Goal: Use online tool/utility: Utilize a website feature to perform a specific function

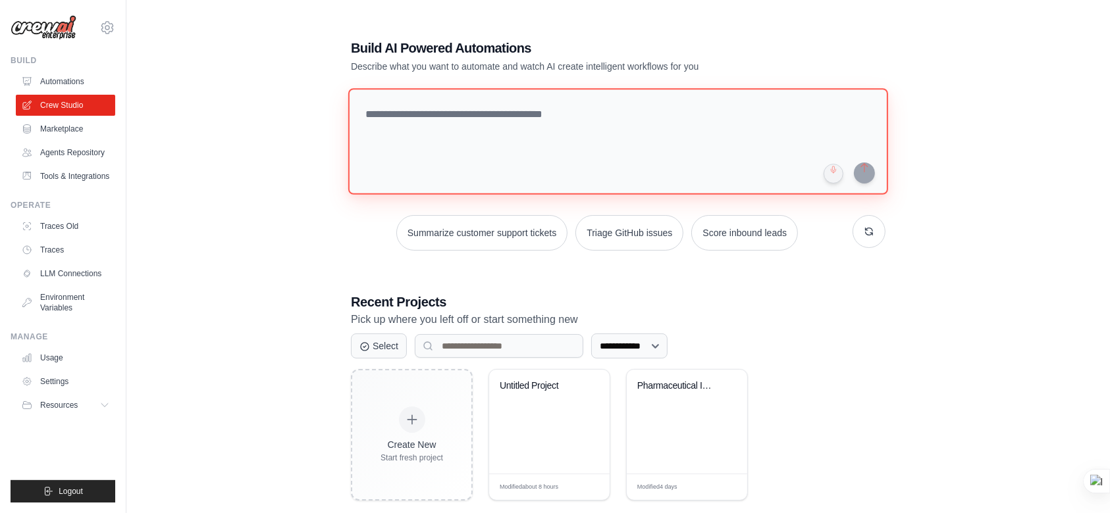
click at [461, 129] on textarea at bounding box center [618, 141] width 540 height 107
paste textarea "**********"
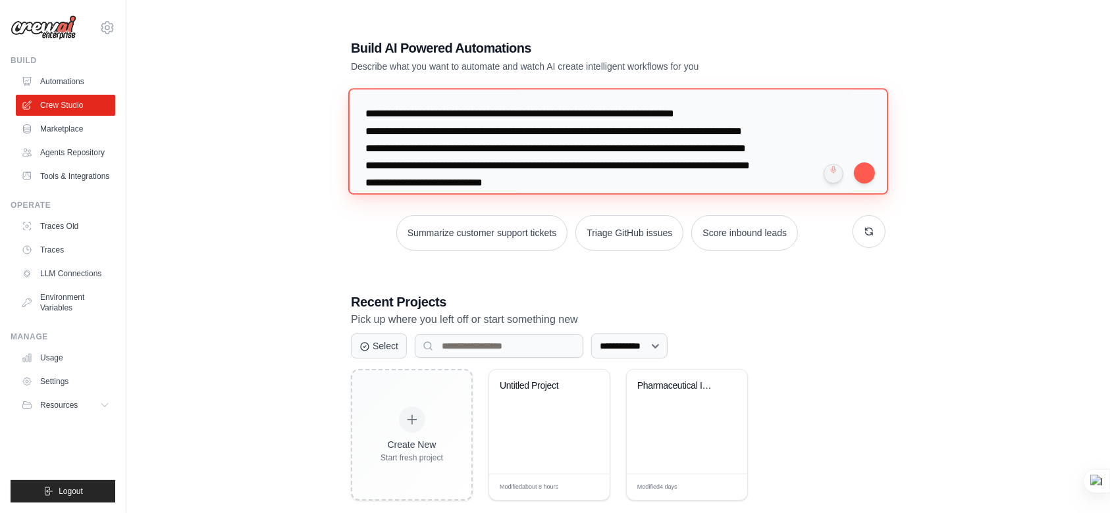
scroll to position [269, 0]
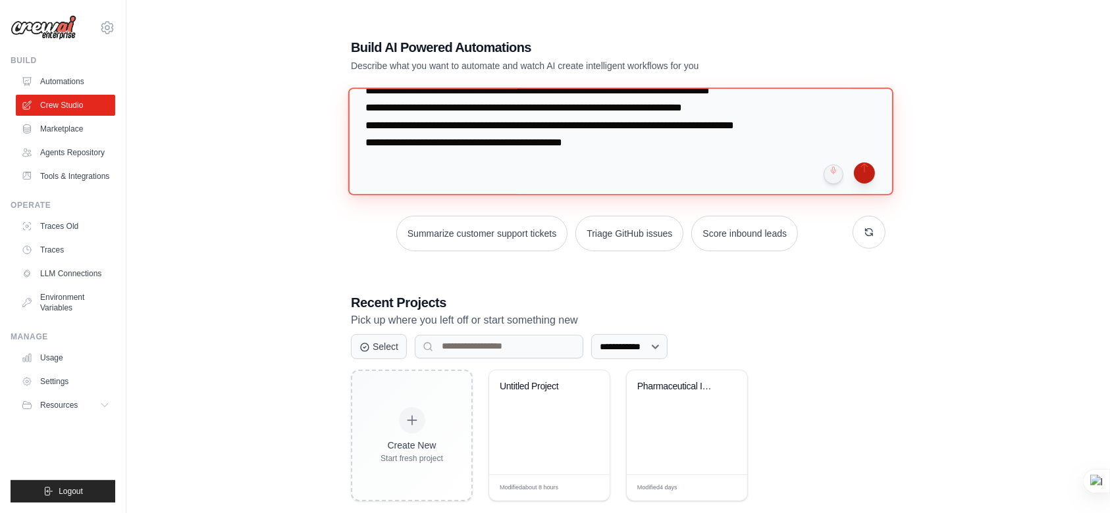
type textarea "**********"
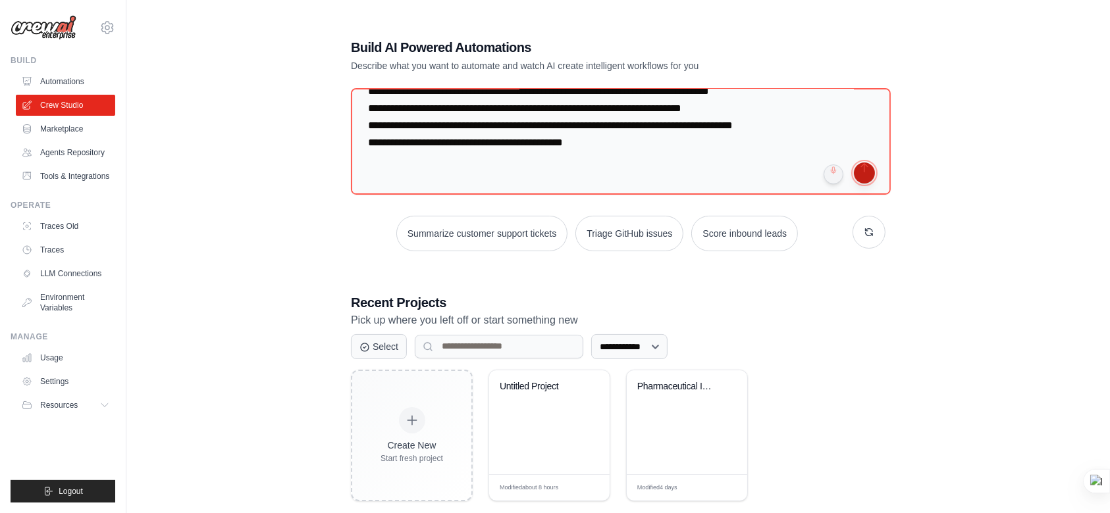
click at [858, 171] on button "submit" at bounding box center [864, 173] width 21 height 21
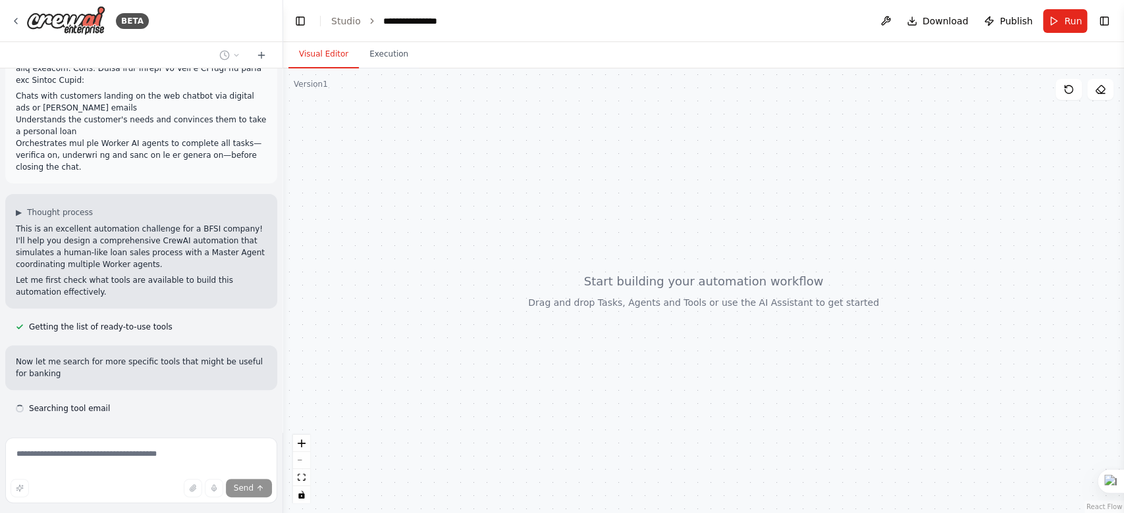
scroll to position [240, 0]
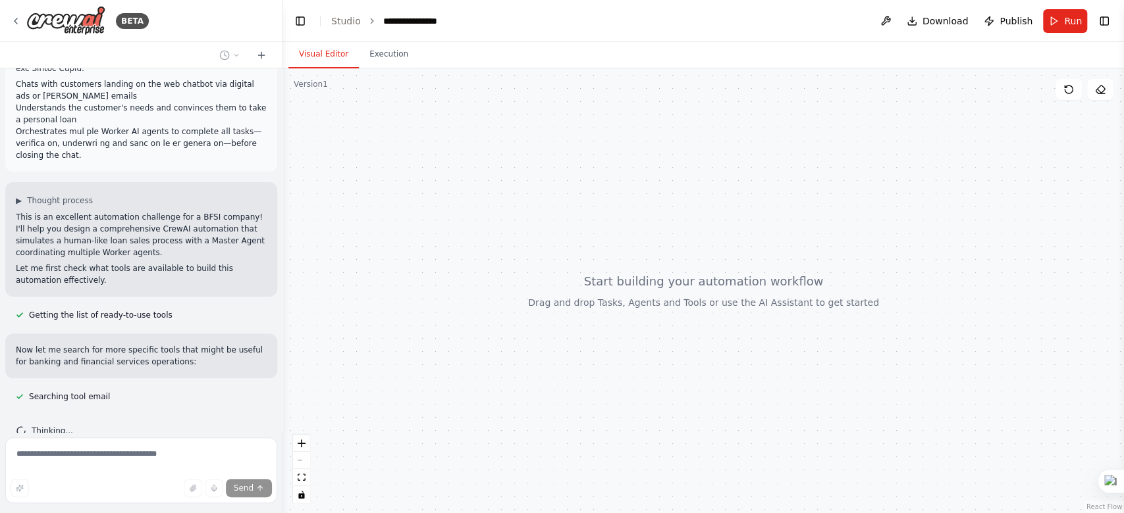
drag, startPoint x: 0, startPoint y: 0, endPoint x: 442, endPoint y: 221, distance: 493.7
click at [442, 221] on div at bounding box center [703, 290] width 841 height 445
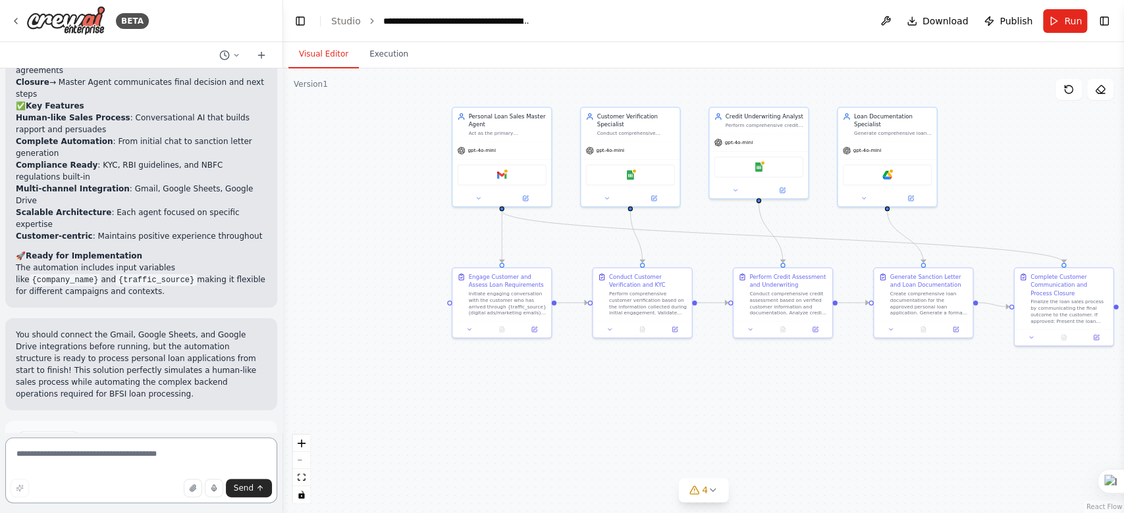
scroll to position [1941, 0]
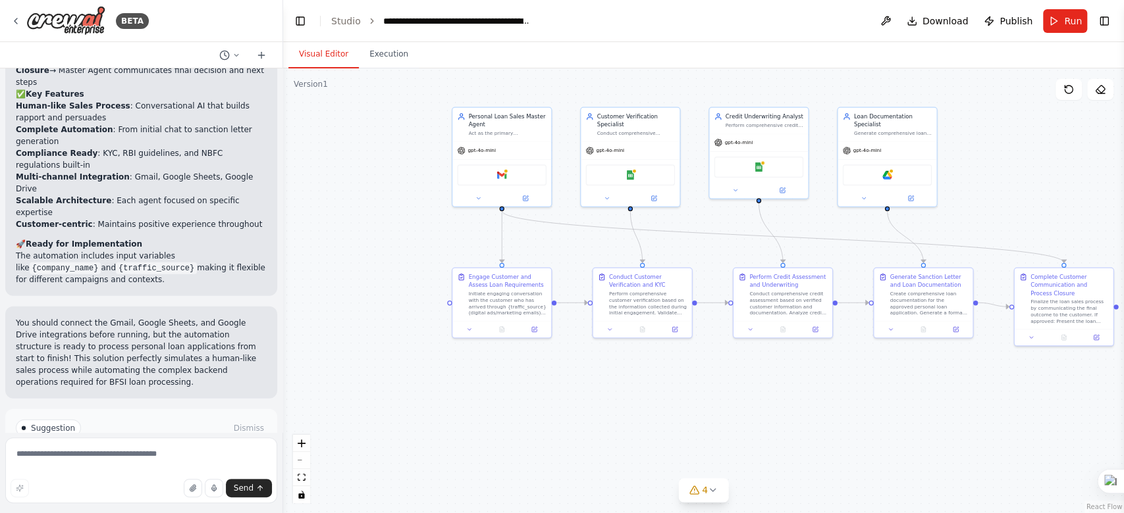
click at [165, 479] on span "Run Automation" at bounding box center [147, 484] width 64 height 11
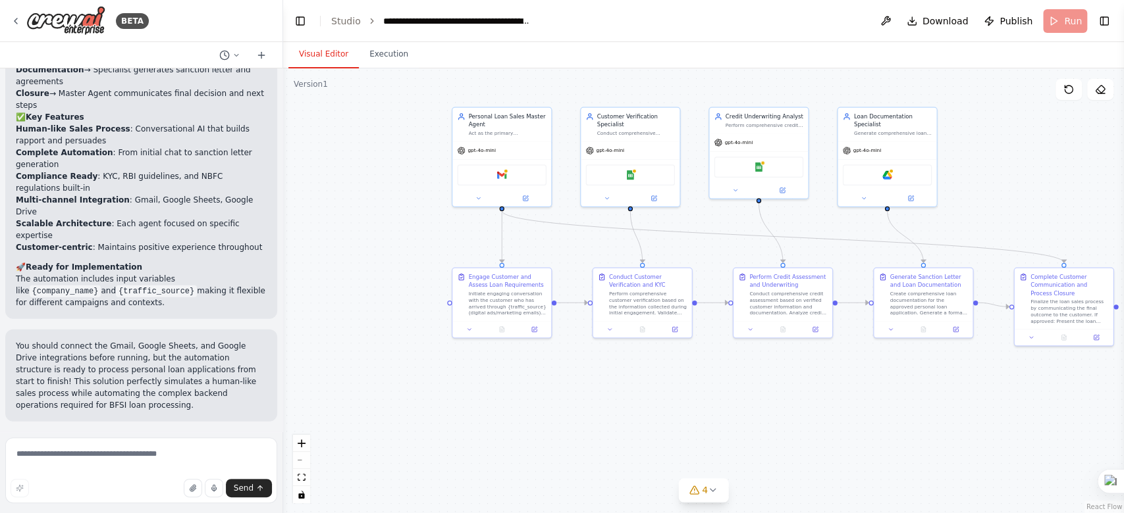
scroll to position [1834, 0]
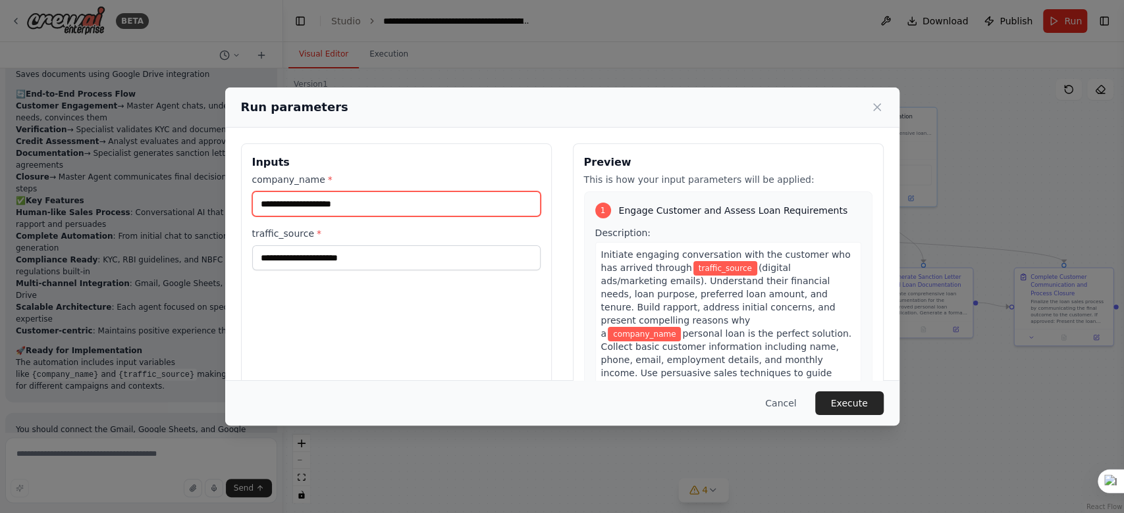
click at [448, 212] on input "company_name *" at bounding box center [396, 204] width 288 height 25
type input "**********"
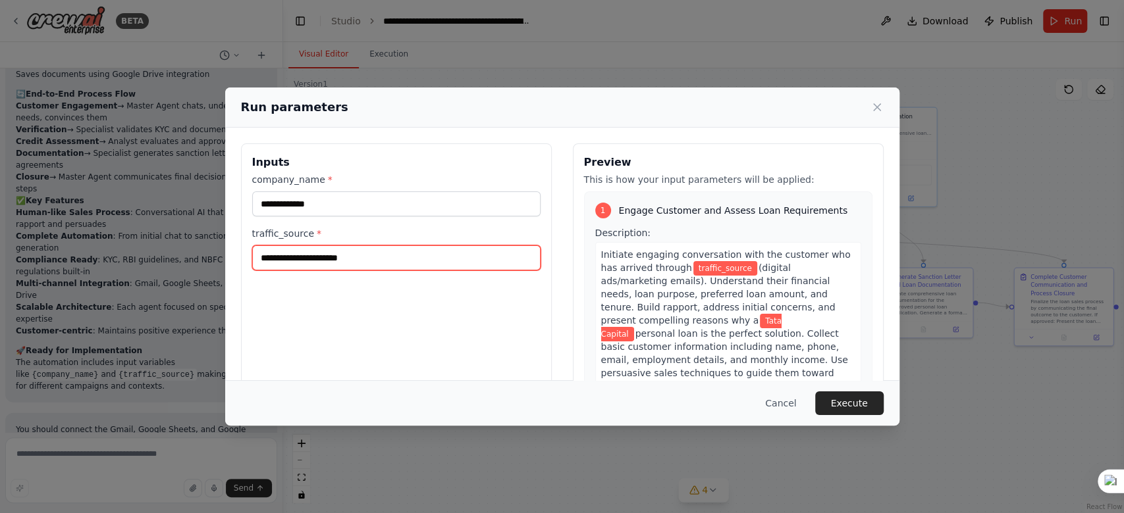
click at [391, 263] on input "traffic_source *" at bounding box center [396, 258] width 288 height 25
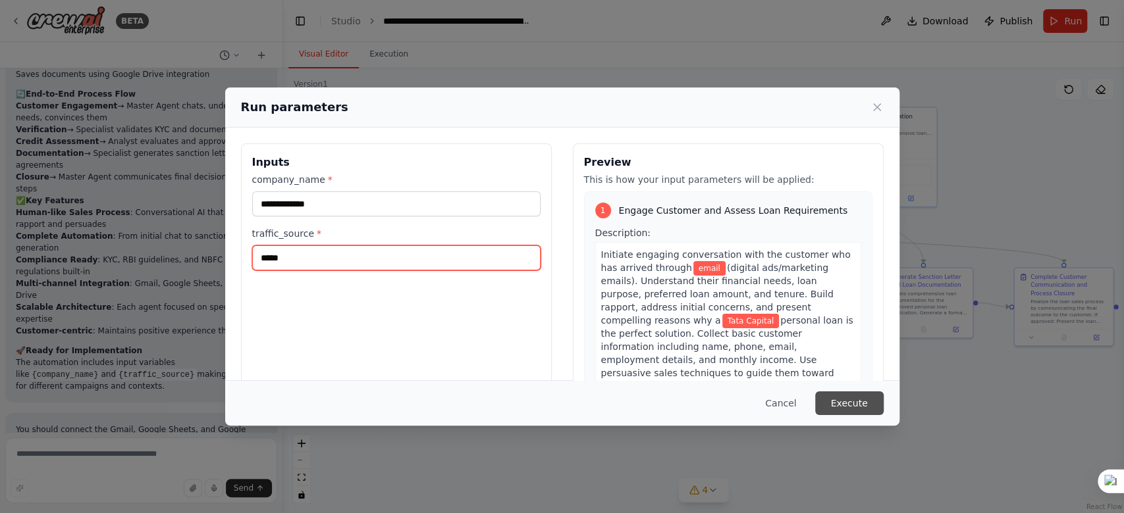
type input "*****"
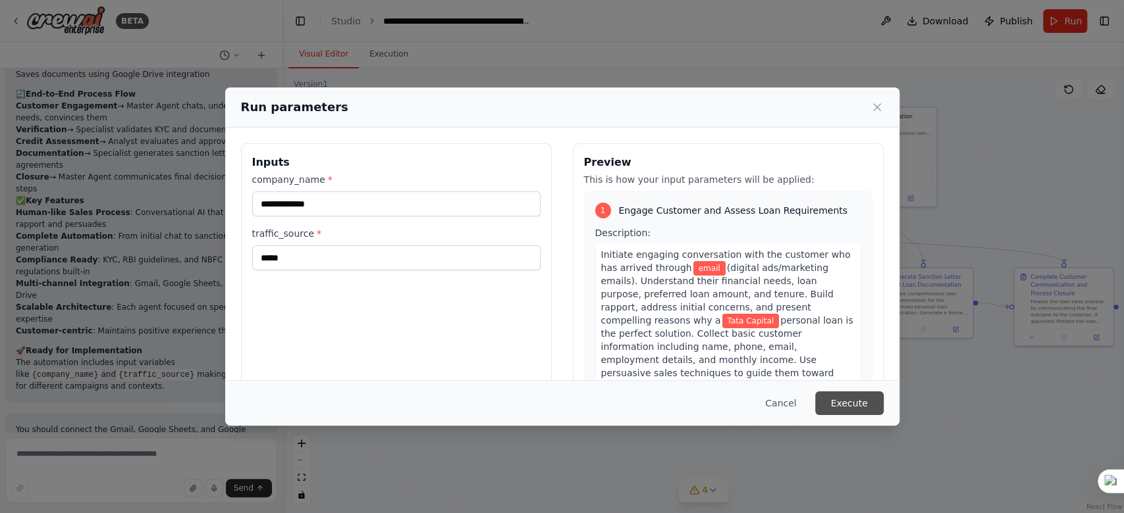
click at [862, 409] on button "Execute" at bounding box center [849, 404] width 68 height 24
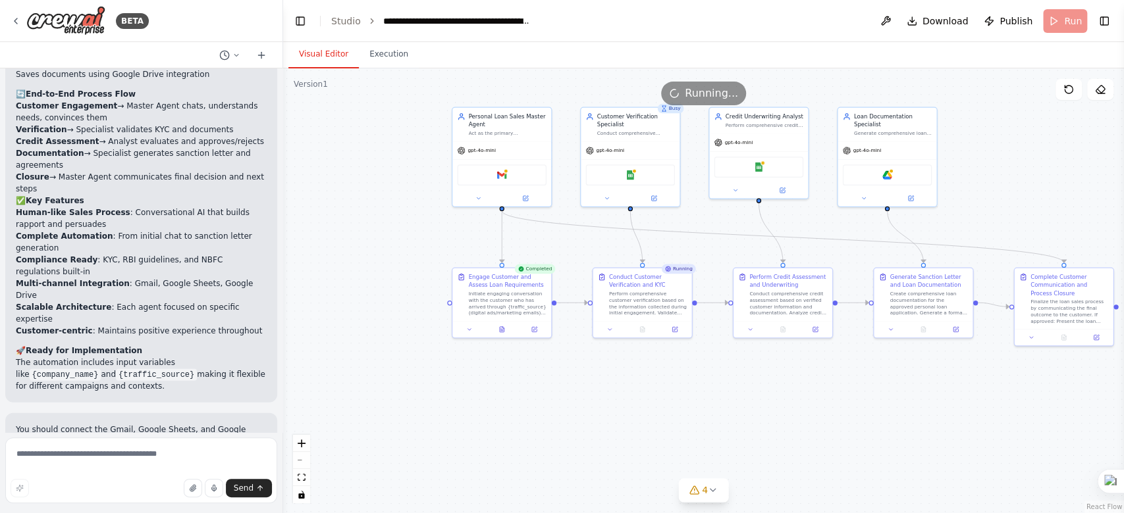
click at [313, 53] on button "Visual Editor" at bounding box center [323, 55] width 70 height 28
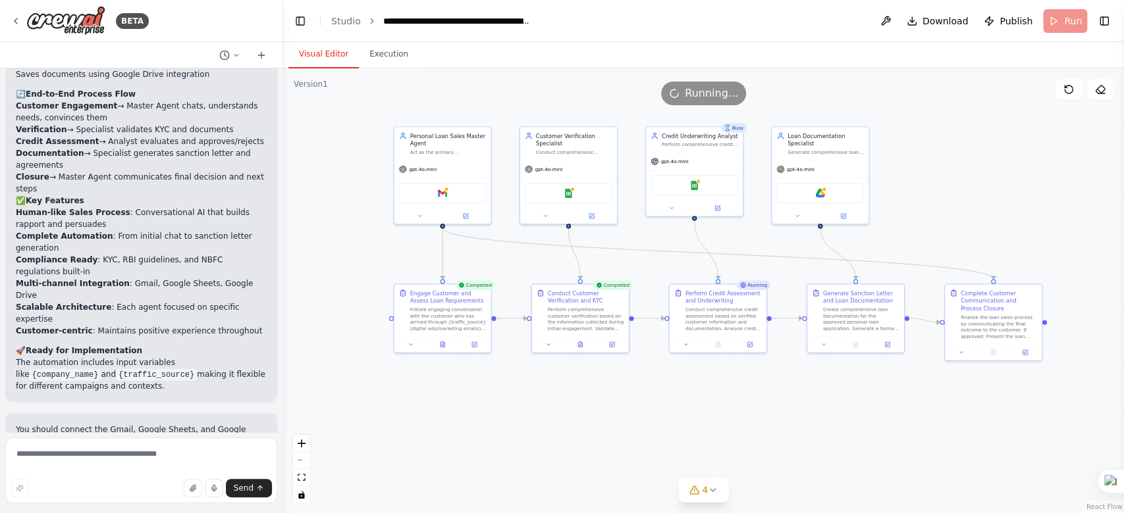
drag, startPoint x: 770, startPoint y: 372, endPoint x: 718, endPoint y: 393, distance: 56.7
click at [718, 393] on div ".deletable-edge-delete-btn { width: 20px; height: 20px; border: 0px solid #ffff…" at bounding box center [703, 290] width 841 height 445
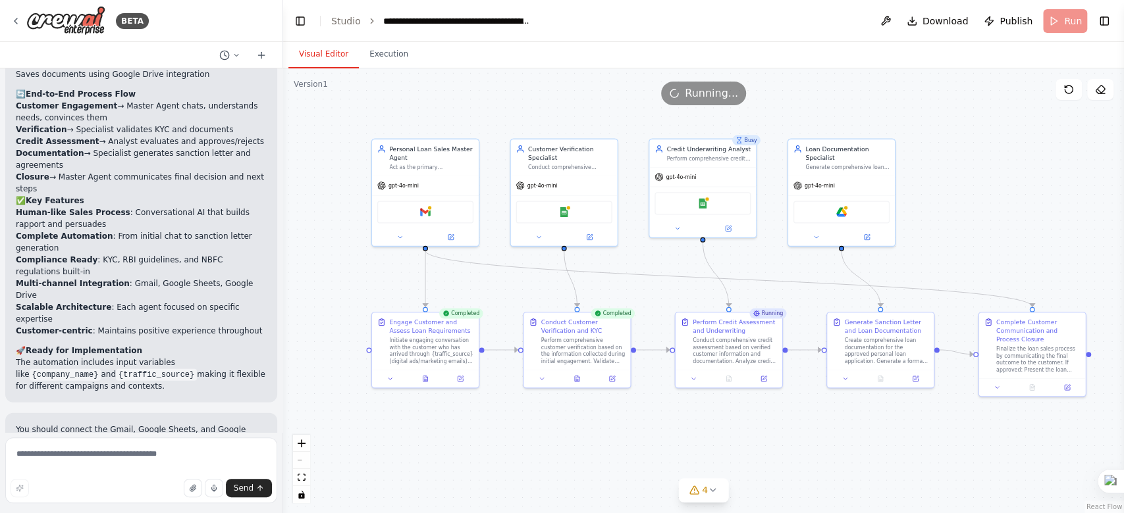
drag, startPoint x: 725, startPoint y: 434, endPoint x: 727, endPoint y: 469, distance: 34.9
click at [727, 469] on div ".deletable-edge-delete-btn { width: 20px; height: 20px; border: 0px solid #ffff…" at bounding box center [703, 290] width 841 height 445
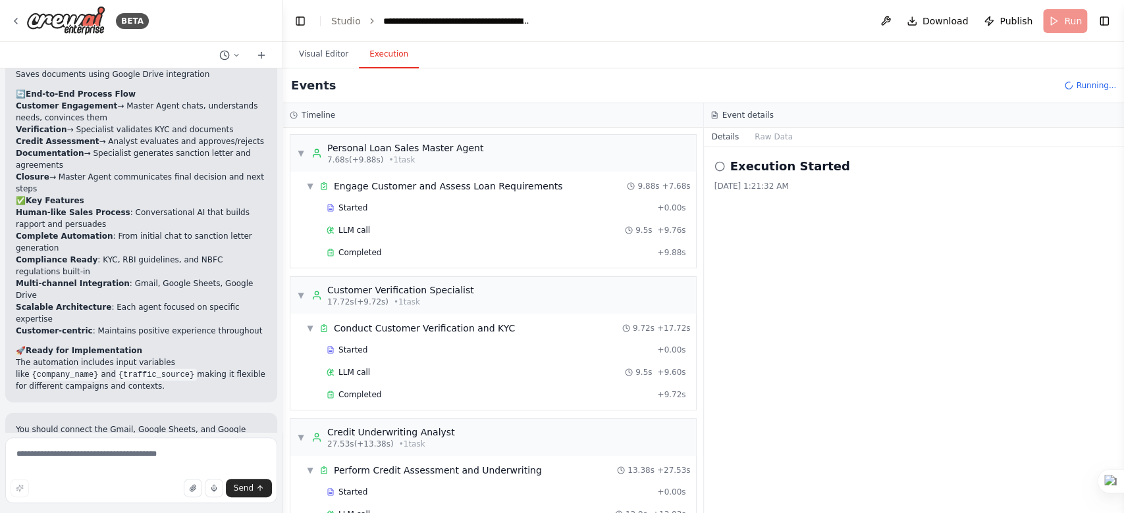
click at [379, 55] on button "Execution" at bounding box center [389, 55] width 60 height 28
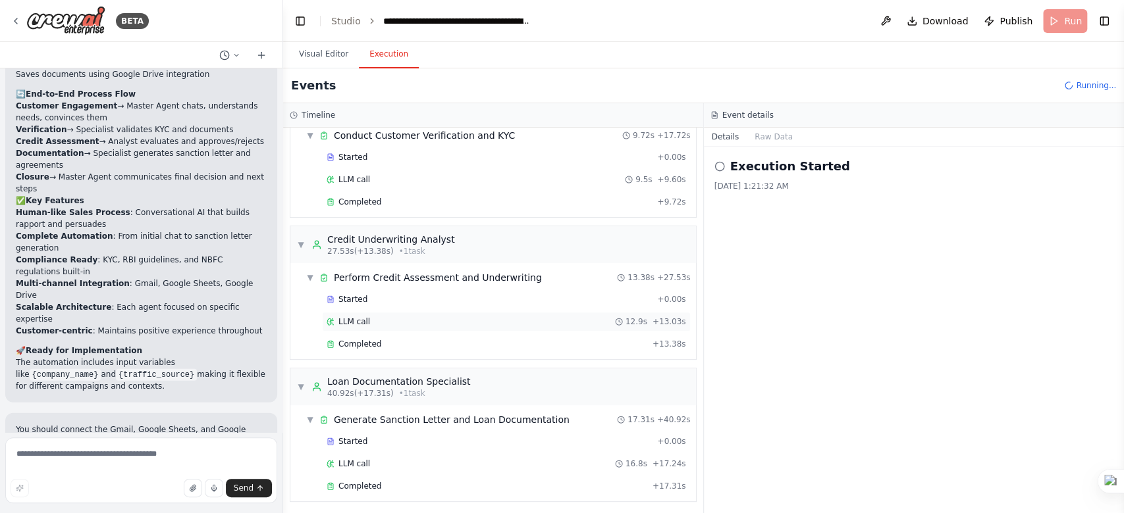
scroll to position [1941, 0]
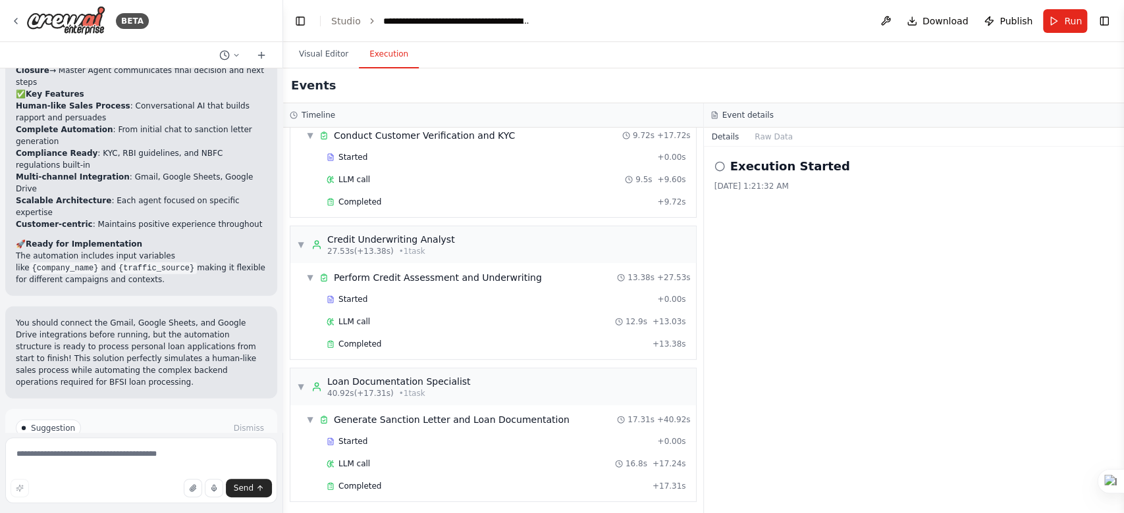
click at [99, 481] on icon at bounding box center [99, 485] width 8 height 8
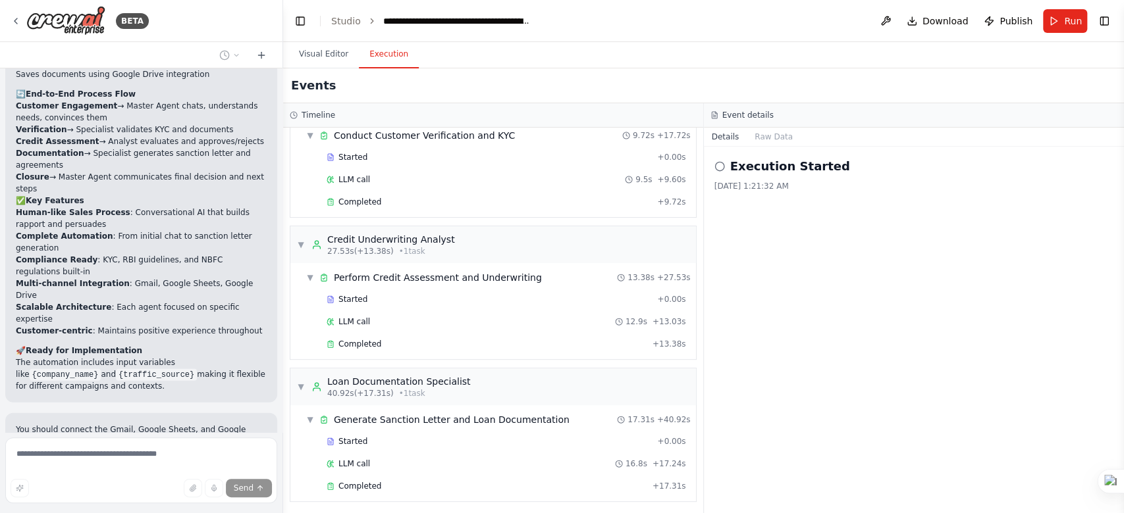
scroll to position [1876, 0]
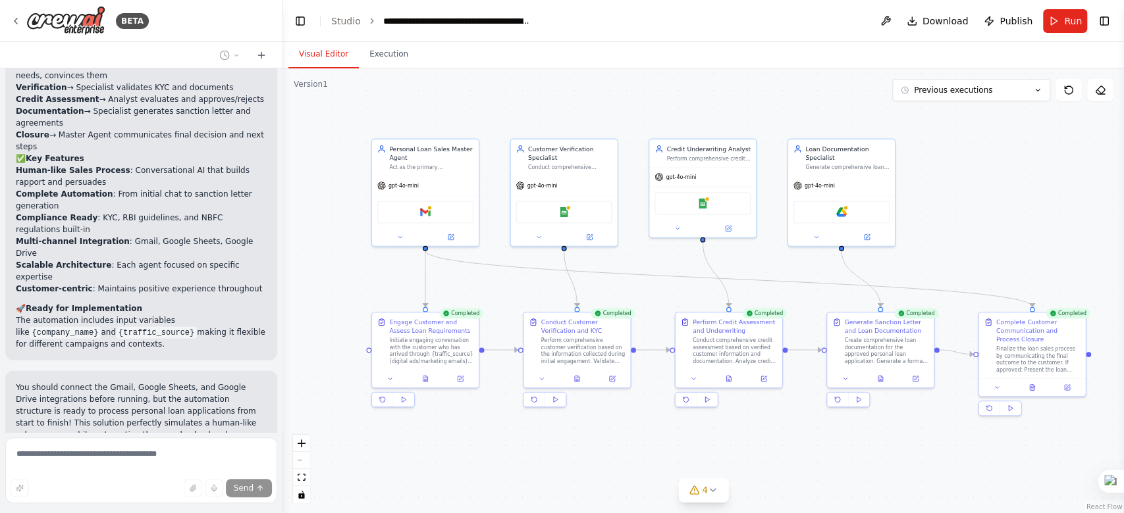
click at [303, 49] on button "Visual Editor" at bounding box center [323, 55] width 70 height 28
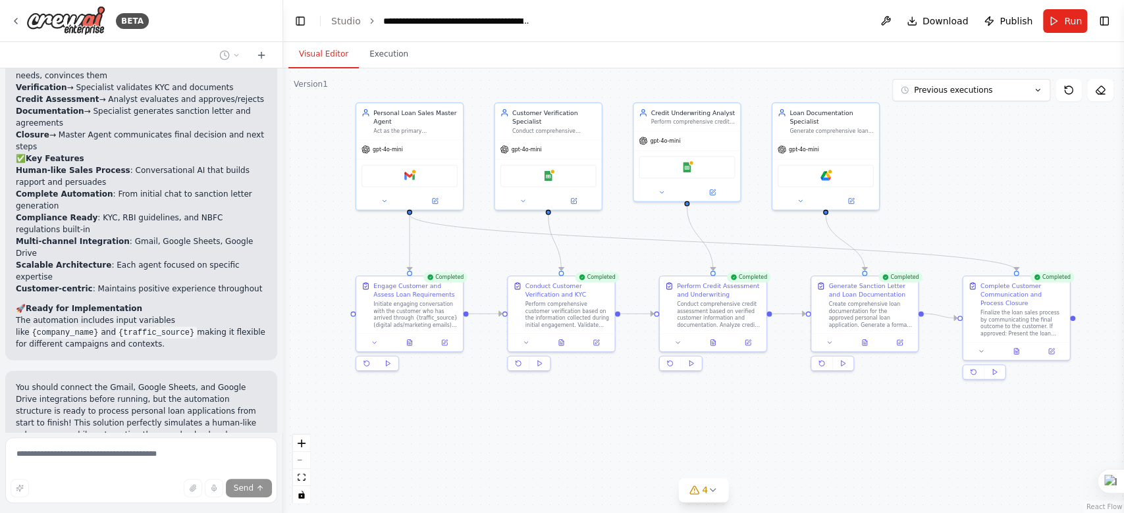
drag, startPoint x: 846, startPoint y: 440, endPoint x: 831, endPoint y: 404, distance: 39.2
click at [831, 404] on div ".deletable-edge-delete-btn { width: 20px; height: 20px; border: 0px solid #ffff…" at bounding box center [703, 290] width 841 height 445
click at [714, 497] on button "4" at bounding box center [703, 491] width 51 height 24
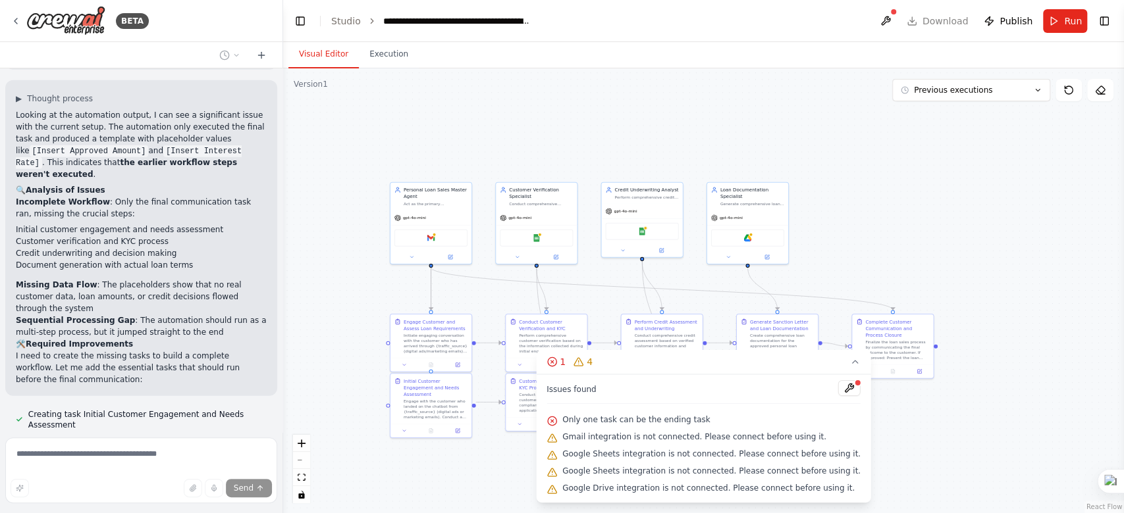
scroll to position [2307, 0]
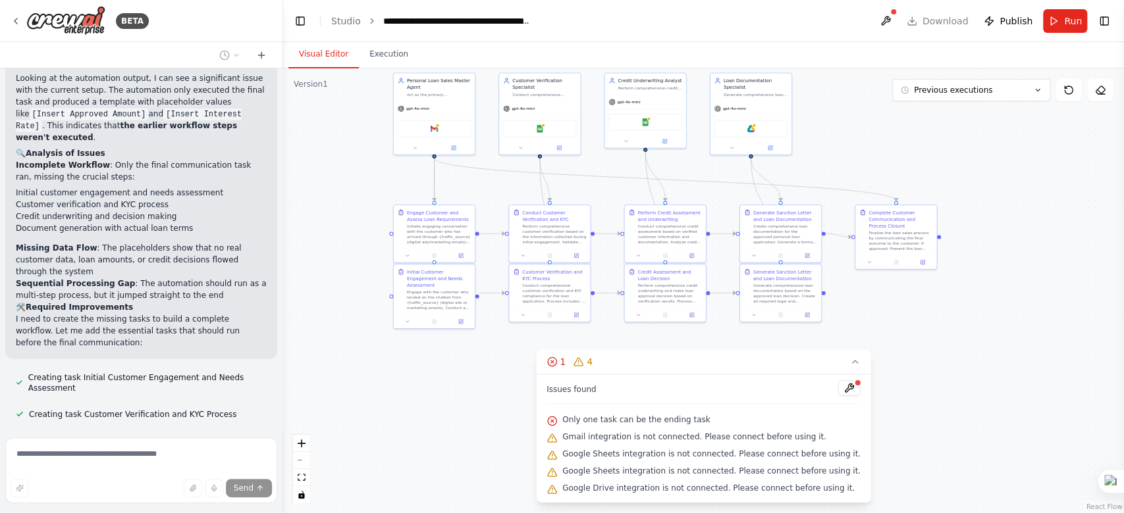
drag, startPoint x: 323, startPoint y: 332, endPoint x: 326, endPoint y: 222, distance: 109.3
click at [326, 222] on div ".deletable-edge-delete-btn { width: 20px; height: 20px; border: 0px solid #ffff…" at bounding box center [703, 290] width 841 height 445
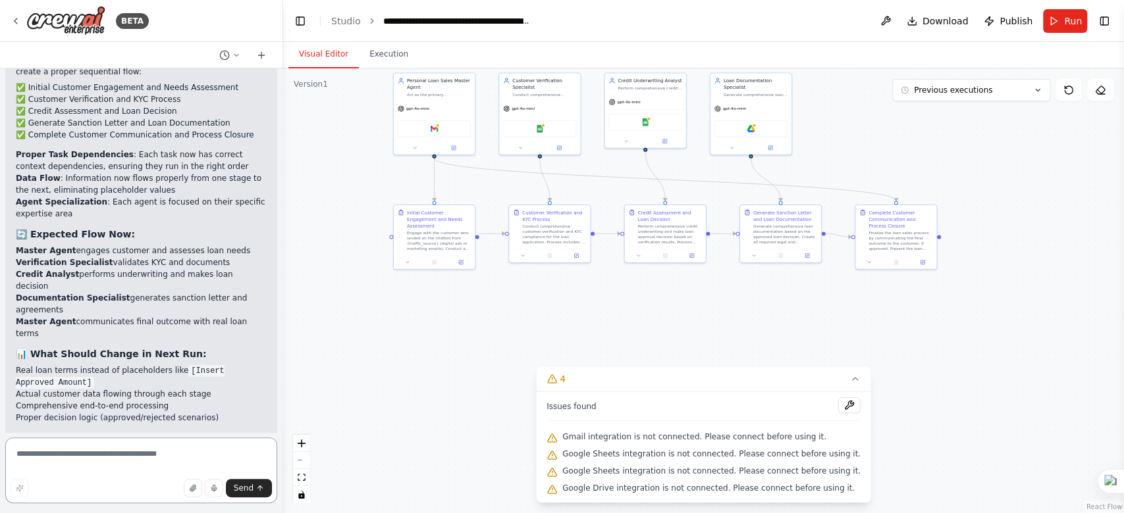
scroll to position [3430, 0]
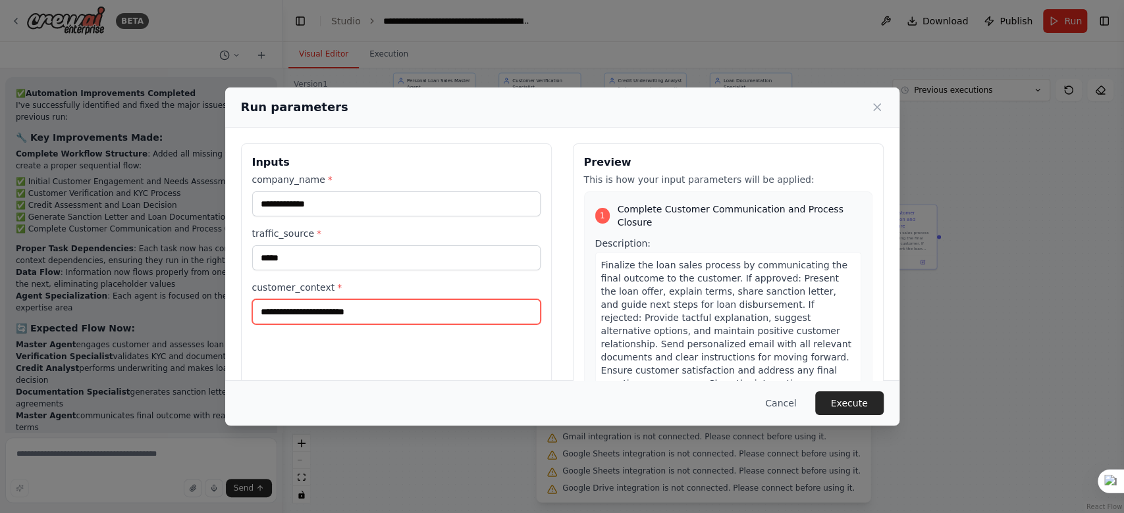
click at [358, 313] on input "customer_context *" at bounding box center [396, 312] width 288 height 25
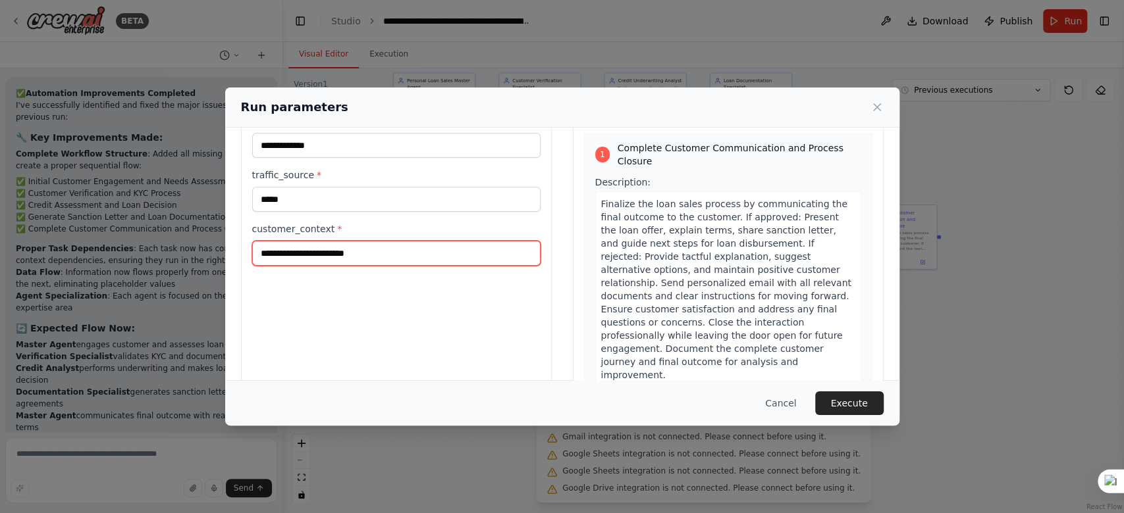
scroll to position [0, 0]
click at [311, 255] on input "customer_context *" at bounding box center [396, 253] width 288 height 25
click at [342, 254] on input "customer_context *" at bounding box center [396, 253] width 288 height 25
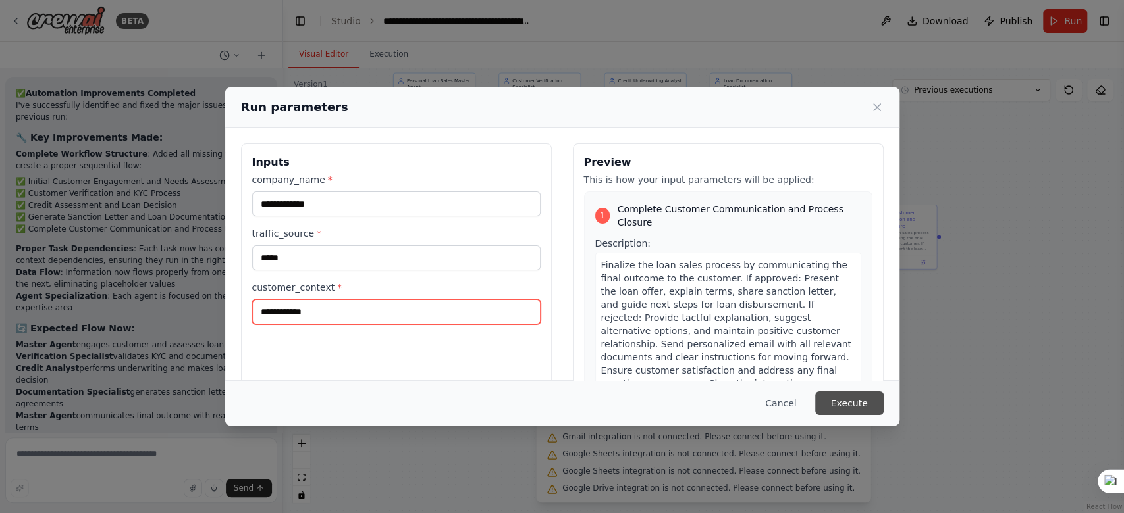
type input "**********"
click at [843, 398] on button "Execute" at bounding box center [849, 404] width 68 height 24
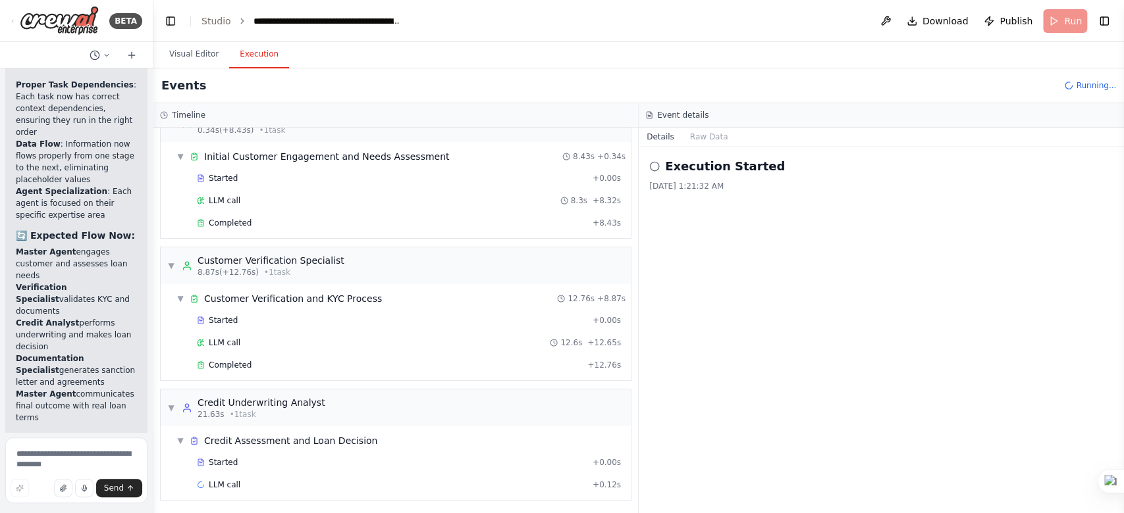
scroll to position [5749, 0]
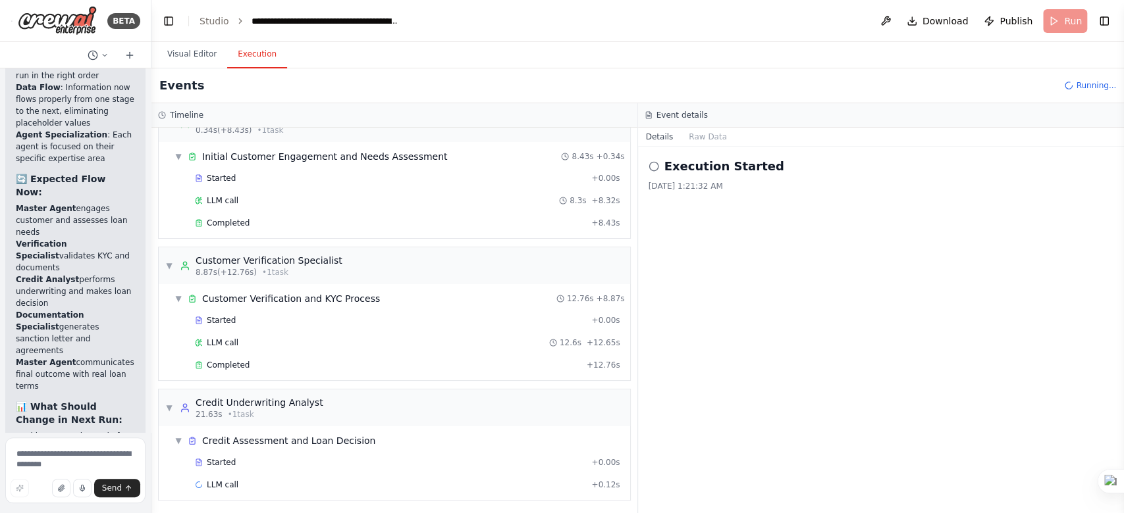
drag, startPoint x: 278, startPoint y: 296, endPoint x: 151, endPoint y: 284, distance: 126.9
click at [151, 284] on div "BETA Chats with customers landing on the web chatbot via digital ads or [PERSON…" at bounding box center [562, 256] width 1124 height 513
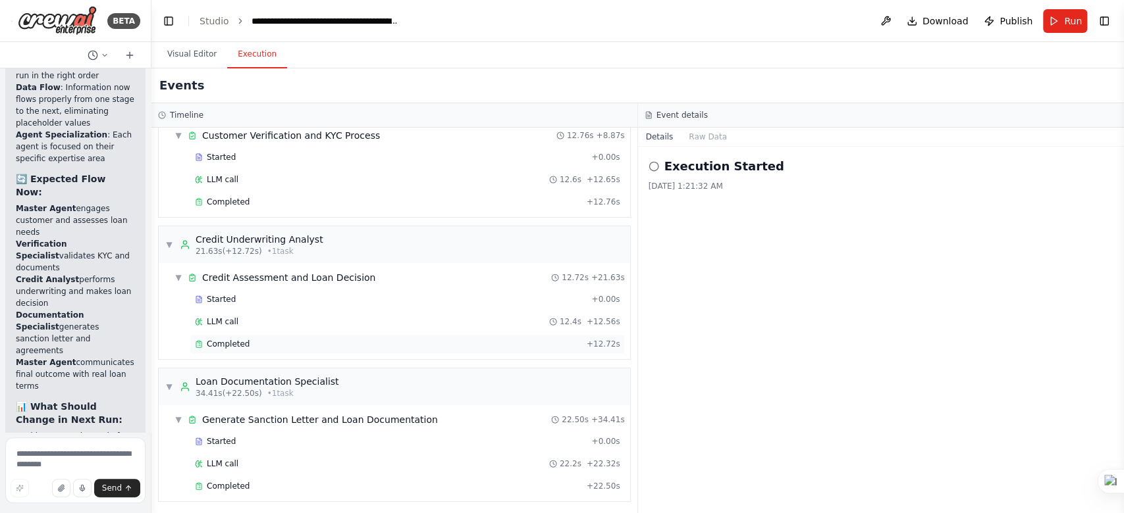
scroll to position [0, 0]
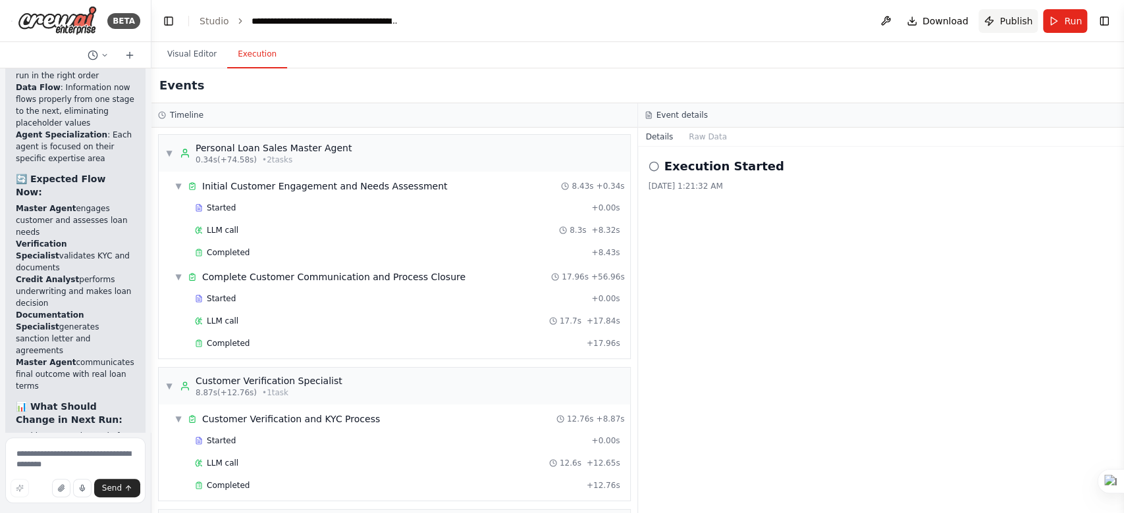
click at [1006, 17] on span "Publish" at bounding box center [1015, 20] width 33 height 13
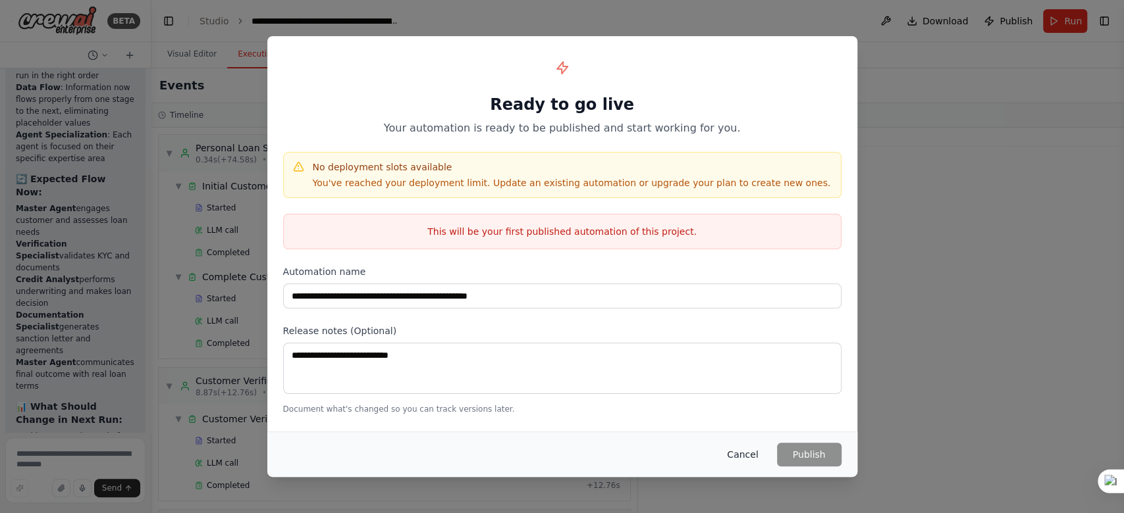
click at [752, 463] on button "Cancel" at bounding box center [742, 455] width 52 height 24
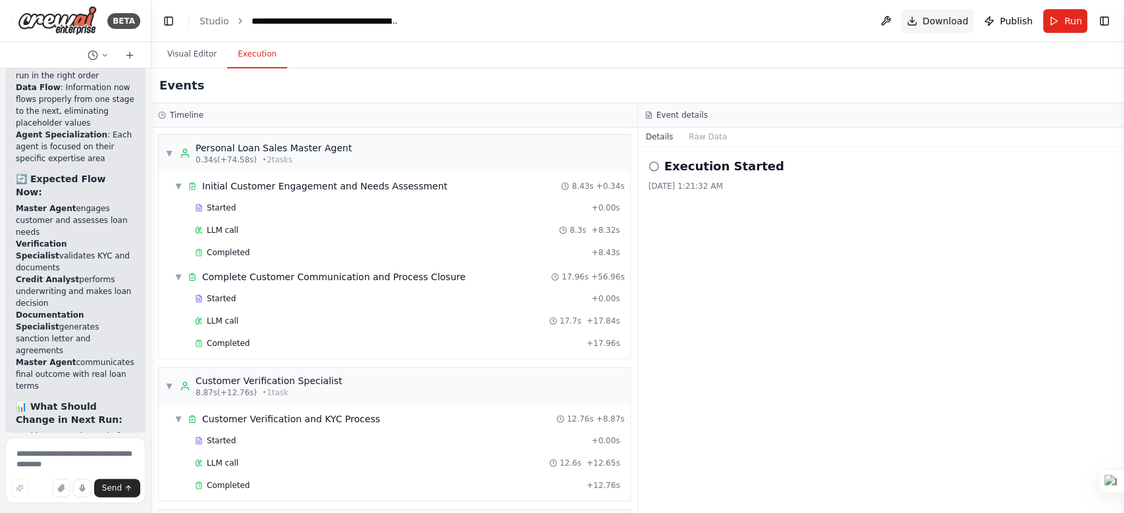
click at [955, 28] on button "Download" at bounding box center [937, 21] width 72 height 24
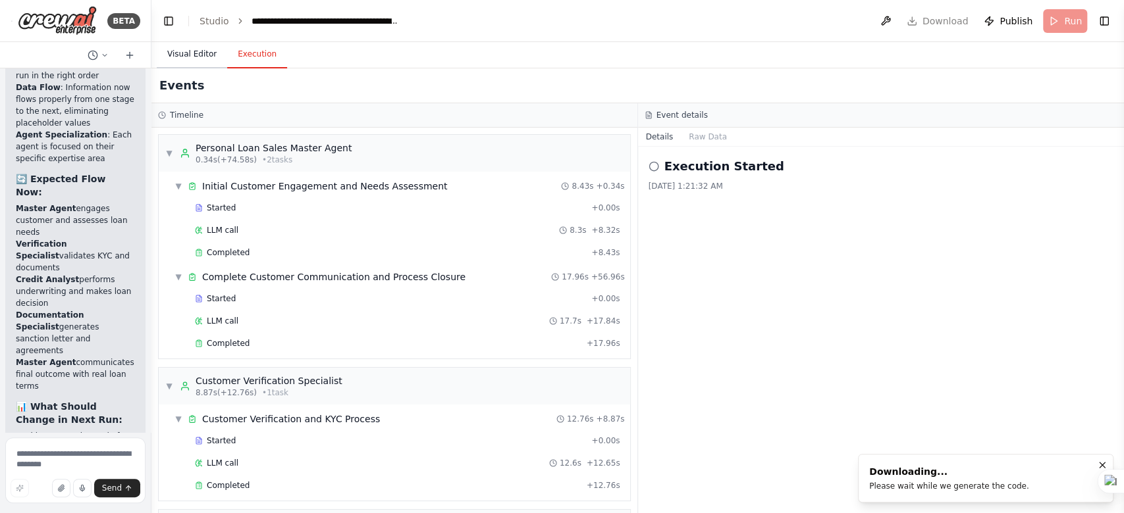
click at [186, 63] on button "Visual Editor" at bounding box center [192, 55] width 70 height 28
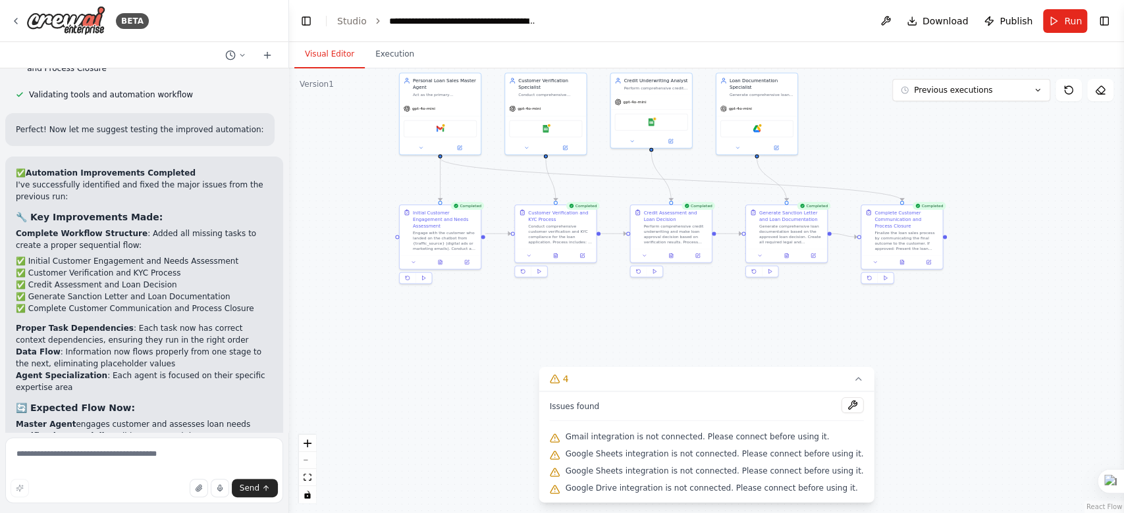
drag, startPoint x: 145, startPoint y: 303, endPoint x: 290, endPoint y: 327, distance: 146.1
click at [290, 327] on div "BETA Chats with customers landing on the web chatbot via digital ads or [PERSON…" at bounding box center [562, 256] width 1124 height 513
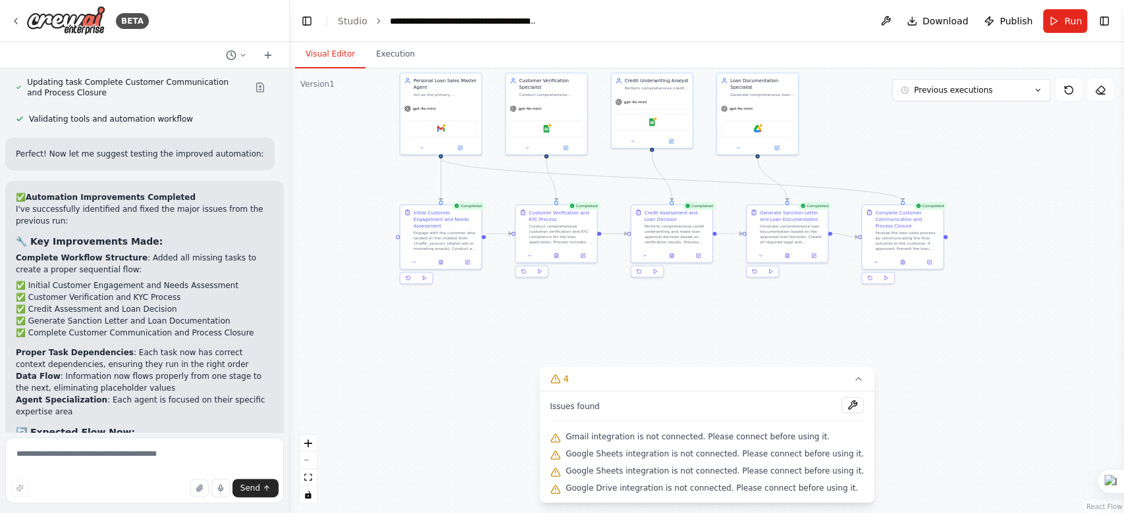
scroll to position [3339, 0]
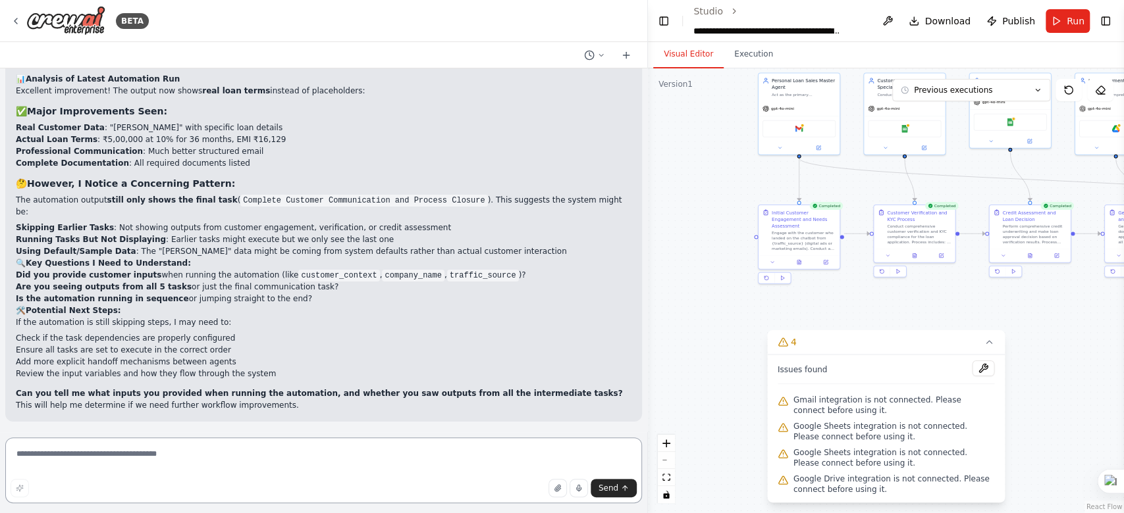
scroll to position [2827, 0]
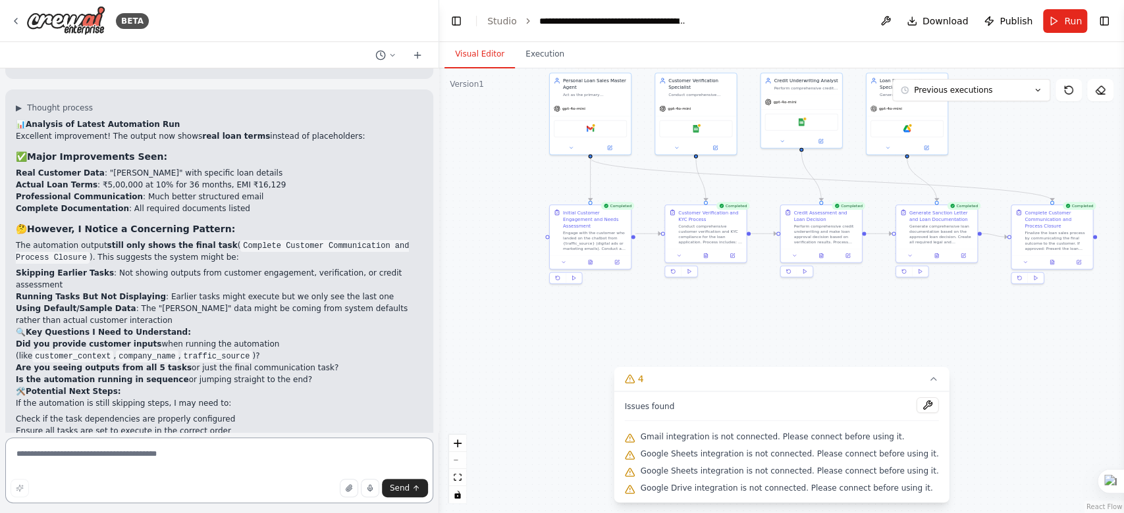
drag, startPoint x: 284, startPoint y: 251, endPoint x: 437, endPoint y: 311, distance: 164.3
click at [437, 311] on div at bounding box center [436, 256] width 5 height 513
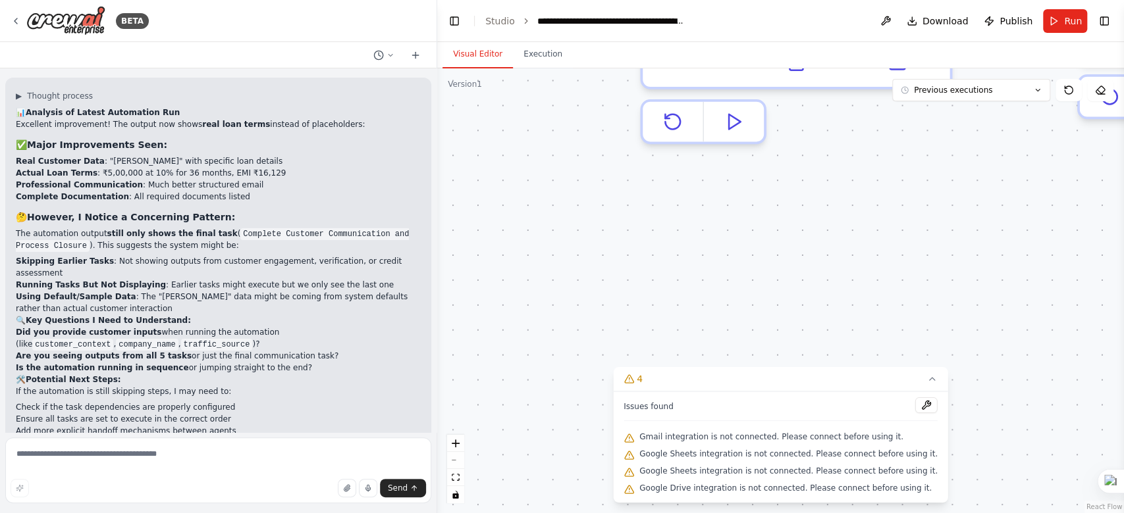
click at [513, 334] on div ".deletable-edge-delete-btn { width: 20px; height: 20px; border: 0px solid #ffff…" at bounding box center [780, 290] width 687 height 445
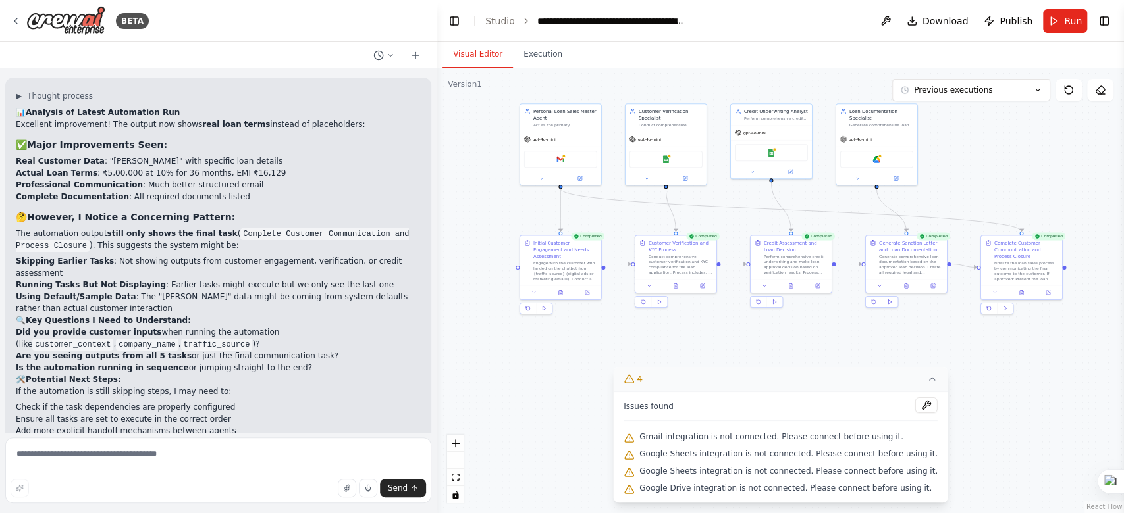
drag, startPoint x: 703, startPoint y: 340, endPoint x: 675, endPoint y: 371, distance: 41.0
click at [675, 371] on div "Version 1 Previous executions Show Tools Hide Agents .deletable-edge-delete-btn…" at bounding box center [780, 290] width 687 height 445
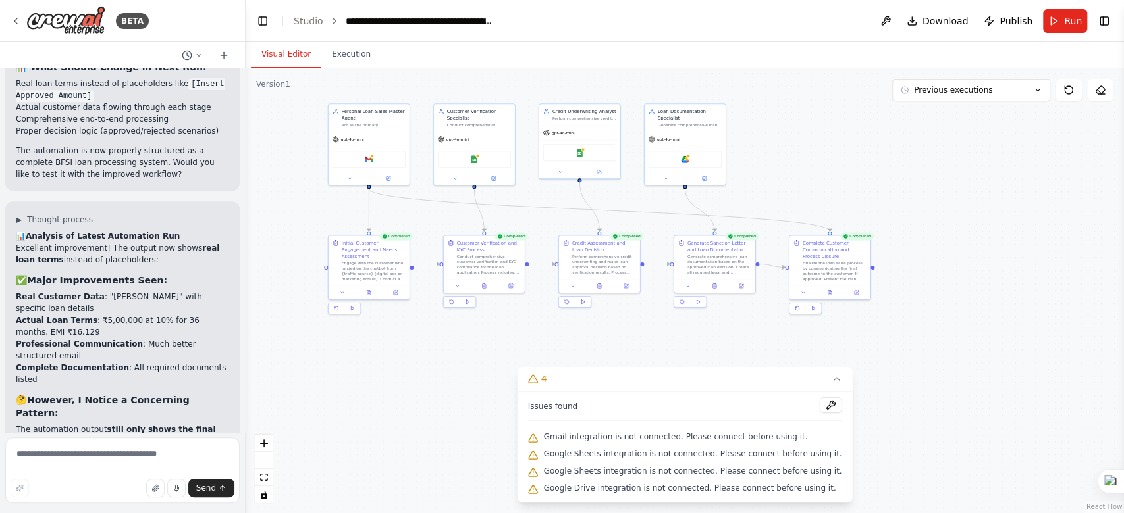
scroll to position [4251, 0]
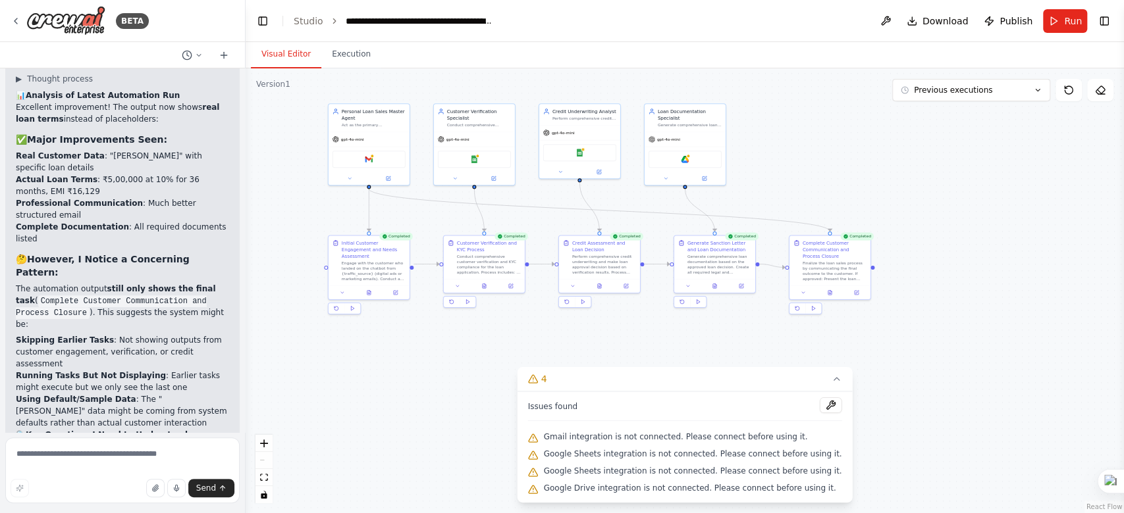
drag, startPoint x: 434, startPoint y: 277, endPoint x: 246, endPoint y: 276, distance: 188.3
click at [246, 276] on div "BETA Chats with customers landing on the web chatbot via digital ads or [PERSON…" at bounding box center [562, 256] width 1124 height 513
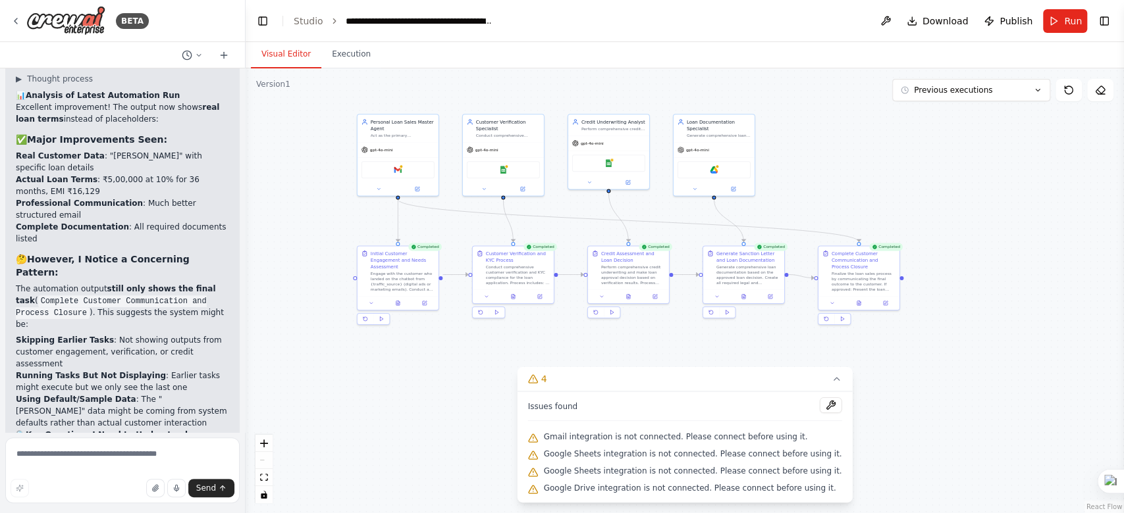
drag, startPoint x: 380, startPoint y: 371, endPoint x: 409, endPoint y: 382, distance: 31.1
click at [409, 382] on div ".deletable-edge-delete-btn { width: 20px; height: 20px; border: 0px solid #ffff…" at bounding box center [685, 290] width 878 height 445
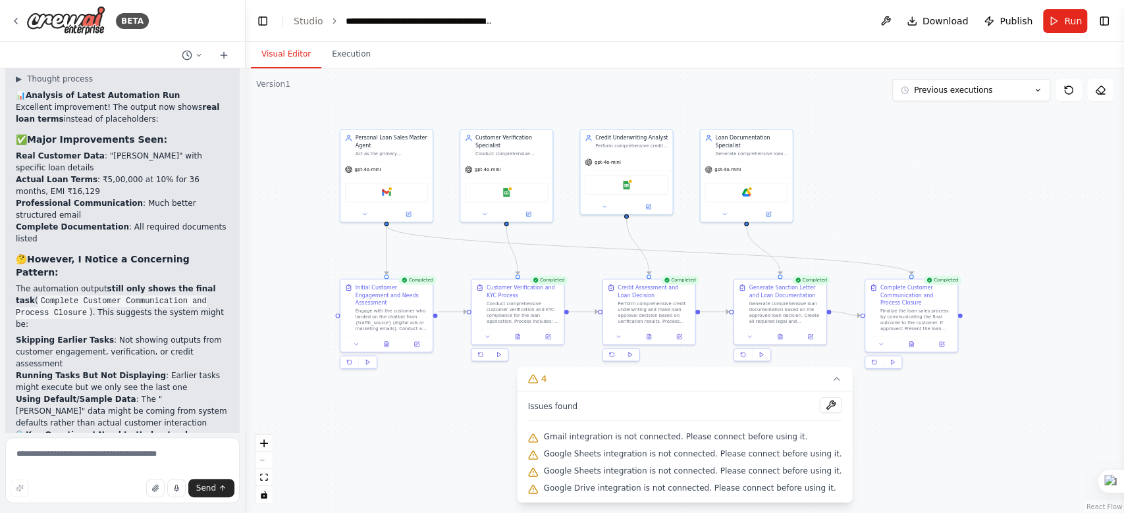
drag, startPoint x: 409, startPoint y: 382, endPoint x: 399, endPoint y: 431, distance: 49.1
click at [399, 431] on div ".deletable-edge-delete-btn { width: 20px; height: 20px; border: 0px solid #ffff…" at bounding box center [685, 290] width 878 height 445
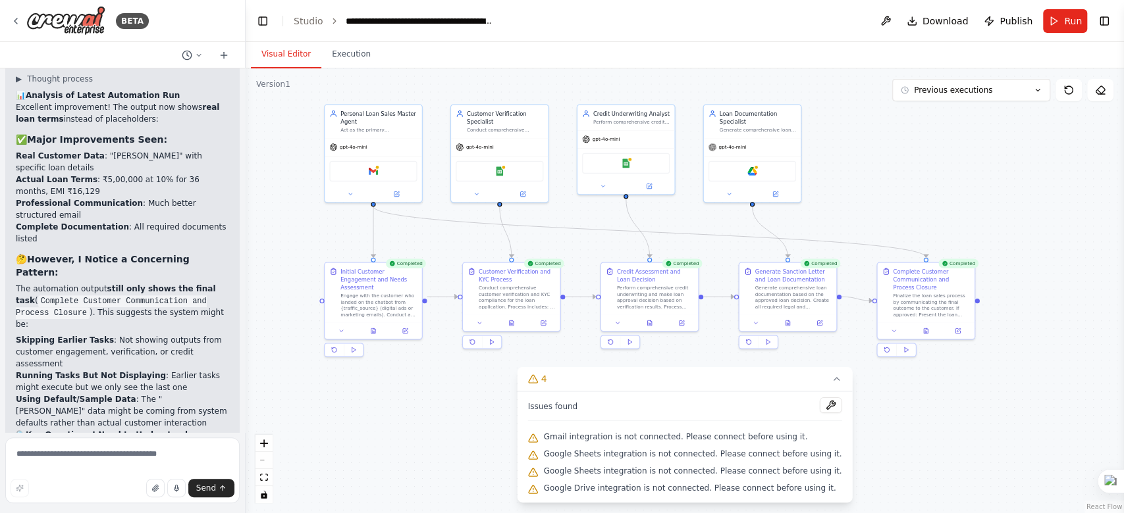
drag, startPoint x: 428, startPoint y: 434, endPoint x: 415, endPoint y: 429, distance: 13.6
click at [415, 429] on div ".deletable-edge-delete-btn { width: 20px; height: 20px; border: 0px solid #ffff…" at bounding box center [685, 290] width 878 height 445
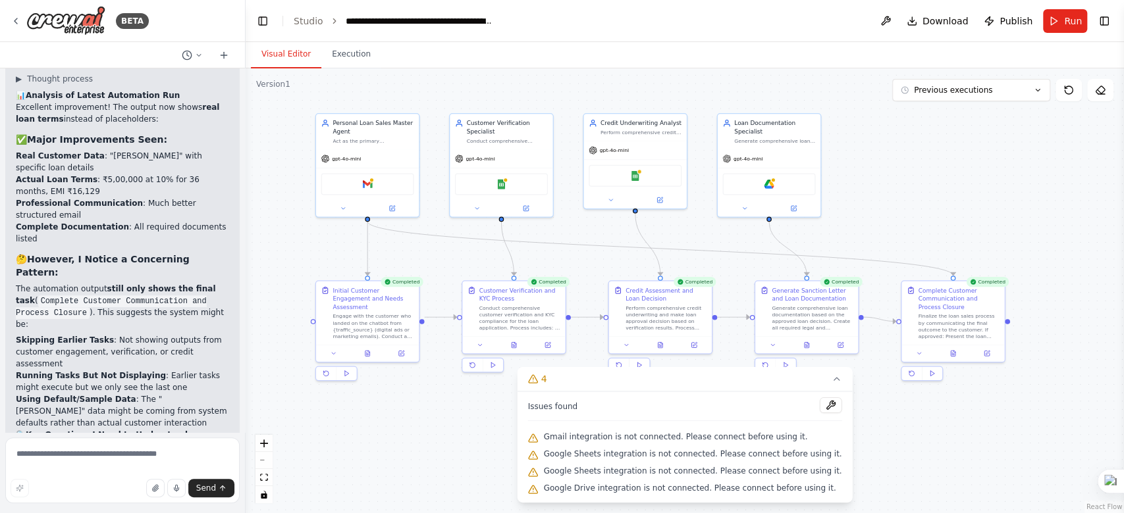
drag, startPoint x: 425, startPoint y: 423, endPoint x: 421, endPoint y: 452, distance: 28.5
click at [421, 452] on div ".deletable-edge-delete-btn { width: 20px; height: 20px; border: 0px solid #ffff…" at bounding box center [685, 290] width 878 height 445
click at [816, 373] on button "4" at bounding box center [684, 379] width 335 height 24
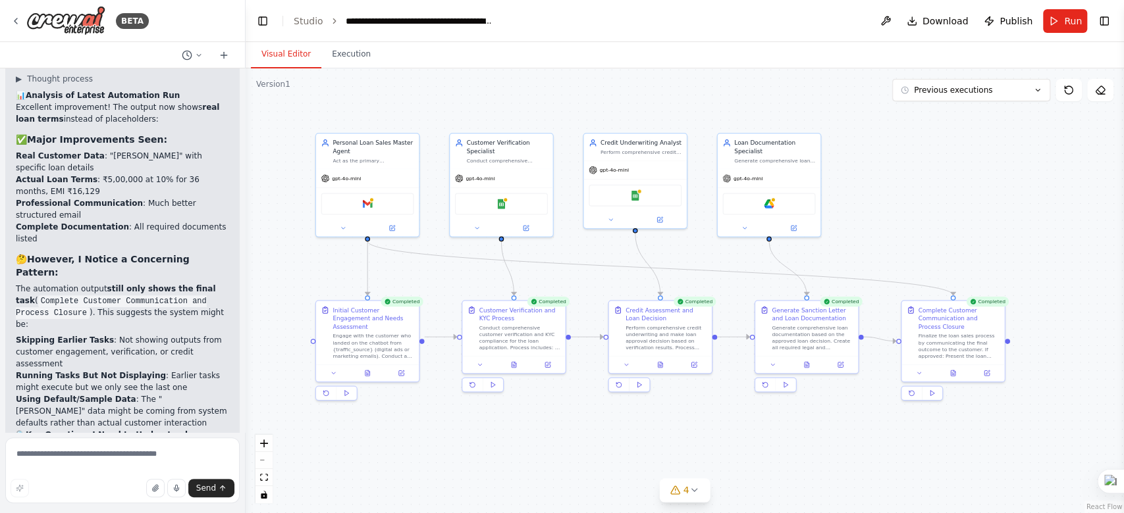
drag, startPoint x: 758, startPoint y: 450, endPoint x: 758, endPoint y: 467, distance: 17.8
click at [758, 467] on div ".deletable-edge-delete-btn { width: 20px; height: 20px; border: 0px solid #ffff…" at bounding box center [685, 290] width 878 height 445
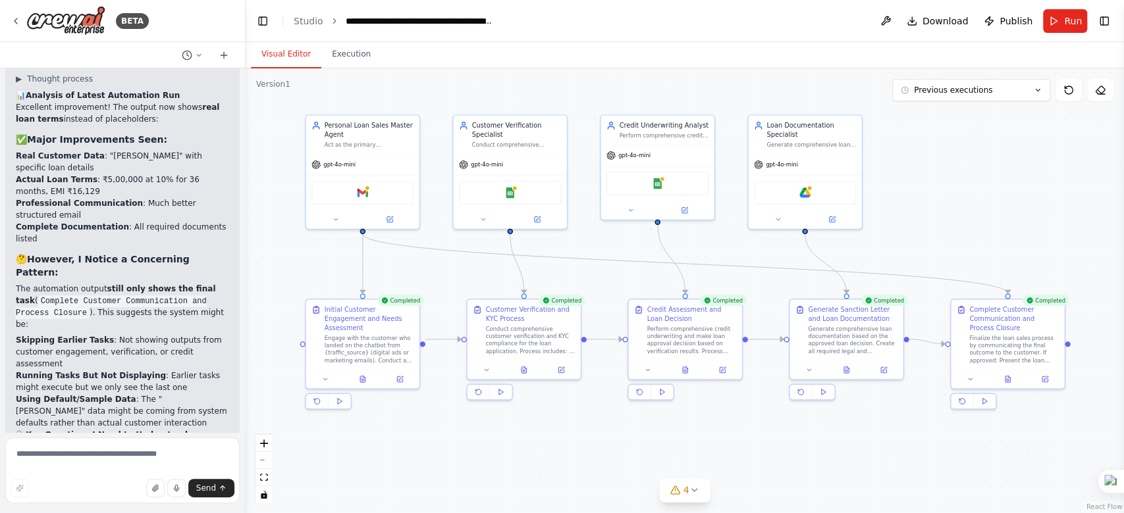
drag, startPoint x: 758, startPoint y: 467, endPoint x: 793, endPoint y: 485, distance: 39.2
click at [793, 485] on div ".deletable-edge-delete-btn { width: 20px; height: 20px; border: 0px solid #ffff…" at bounding box center [685, 290] width 878 height 445
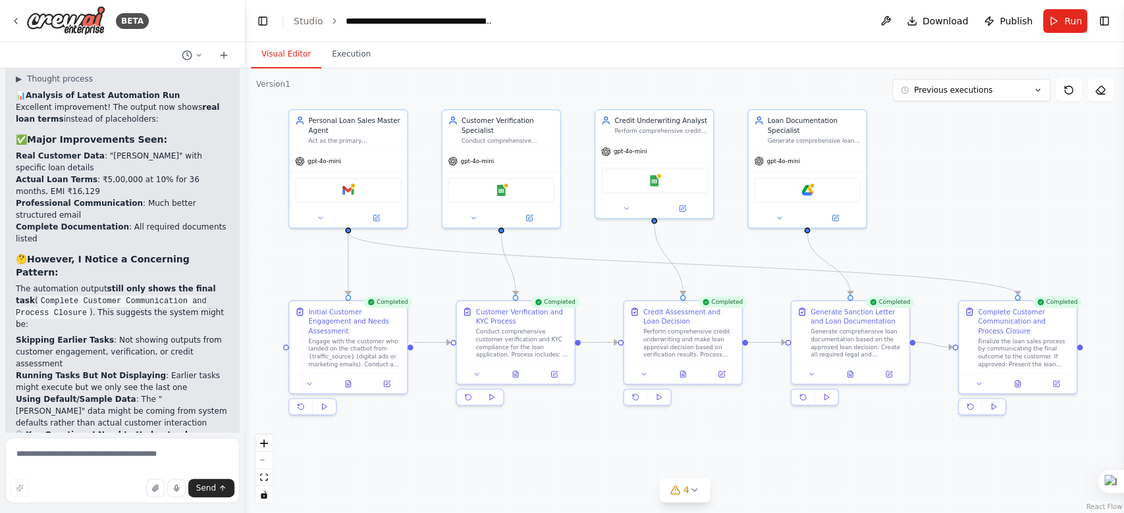
drag, startPoint x: 779, startPoint y: 448, endPoint x: 781, endPoint y: 456, distance: 7.4
click at [781, 456] on div ".deletable-edge-delete-btn { width: 20px; height: 20px; border: 0px solid #ffff…" at bounding box center [685, 290] width 878 height 445
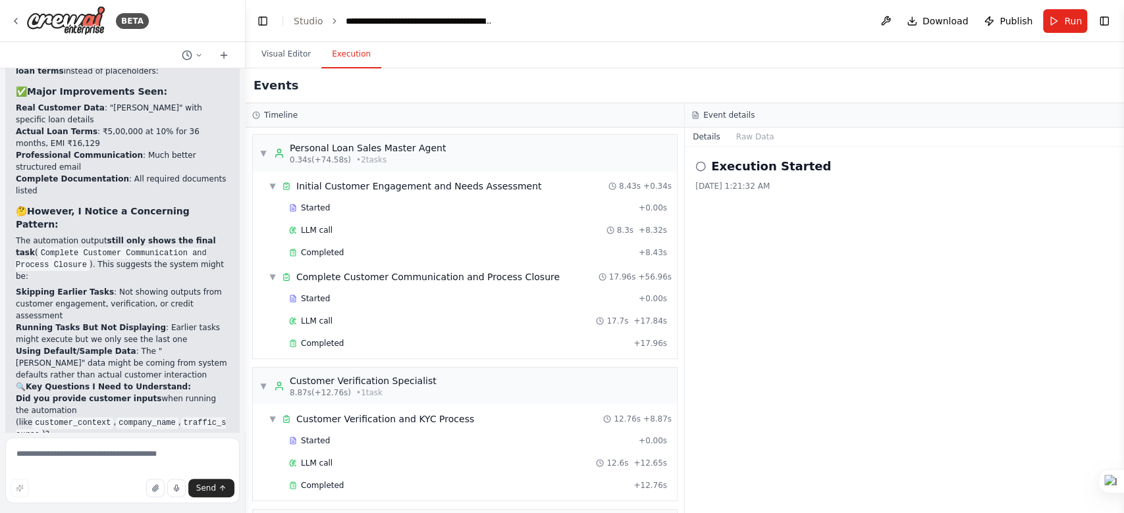
click at [351, 53] on button "Execution" at bounding box center [351, 55] width 60 height 28
click at [141, 454] on textarea at bounding box center [122, 471] width 234 height 66
type textarea "**********"
click at [203, 496] on button "Send" at bounding box center [211, 488] width 46 height 18
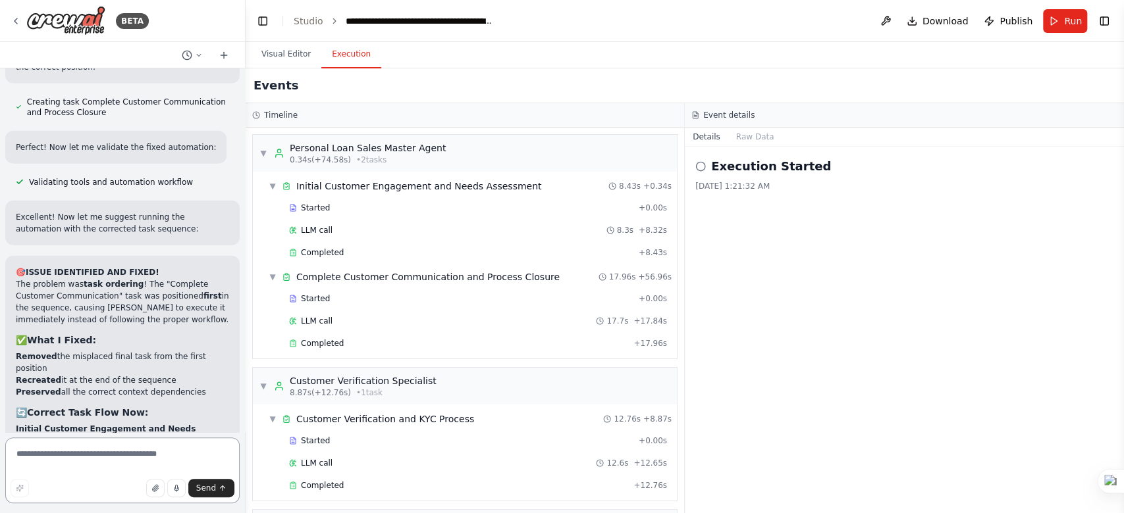
scroll to position [5429, 0]
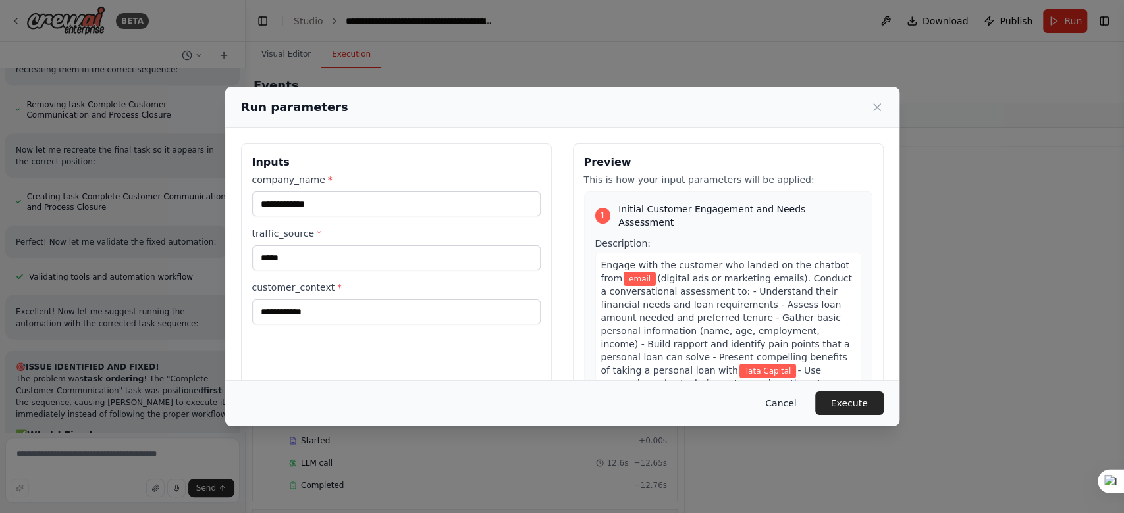
click at [793, 403] on button "Cancel" at bounding box center [780, 404] width 52 height 24
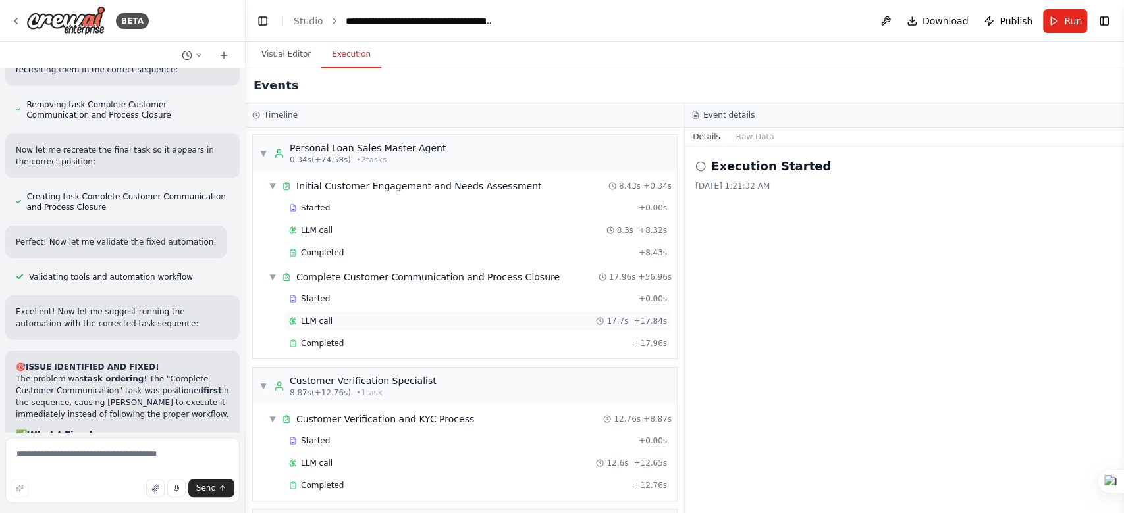
scroll to position [284, 0]
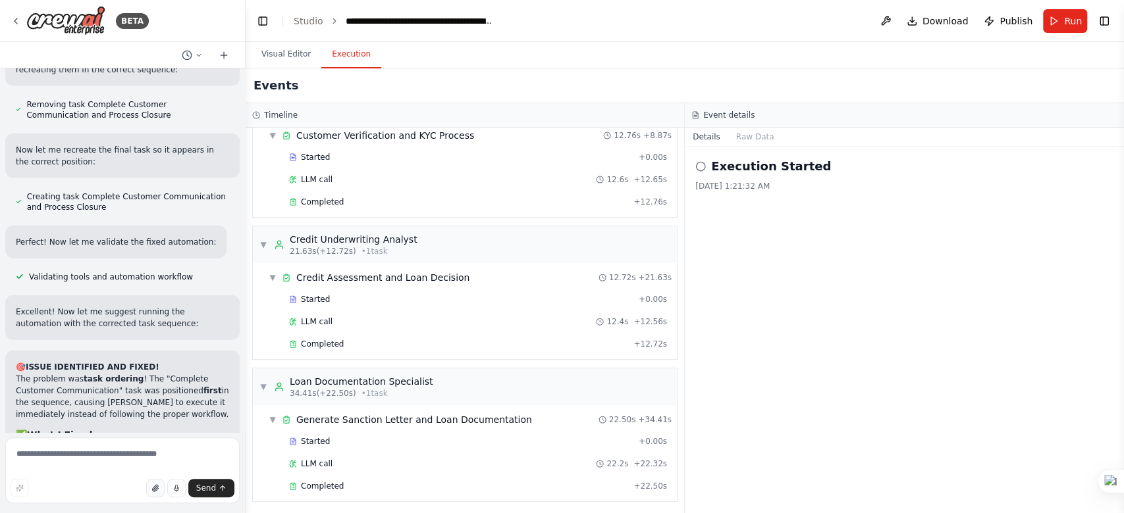
click at [158, 486] on icon "button" at bounding box center [155, 488] width 8 height 8
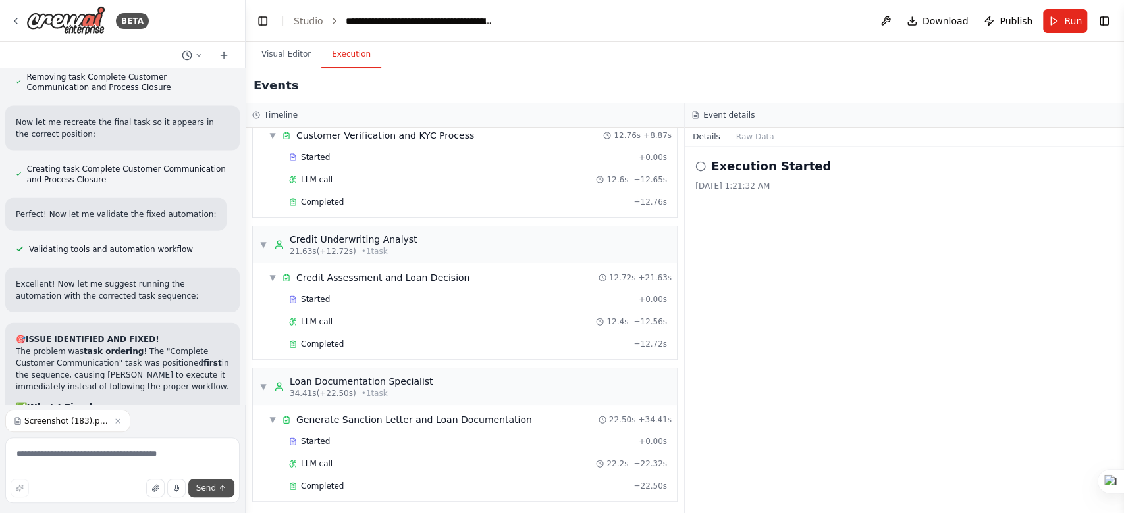
click at [213, 490] on span "Send" at bounding box center [206, 488] width 20 height 11
click at [90, 456] on textarea at bounding box center [122, 471] width 234 height 66
type textarea "**********"
click at [211, 492] on span "Send" at bounding box center [206, 488] width 20 height 11
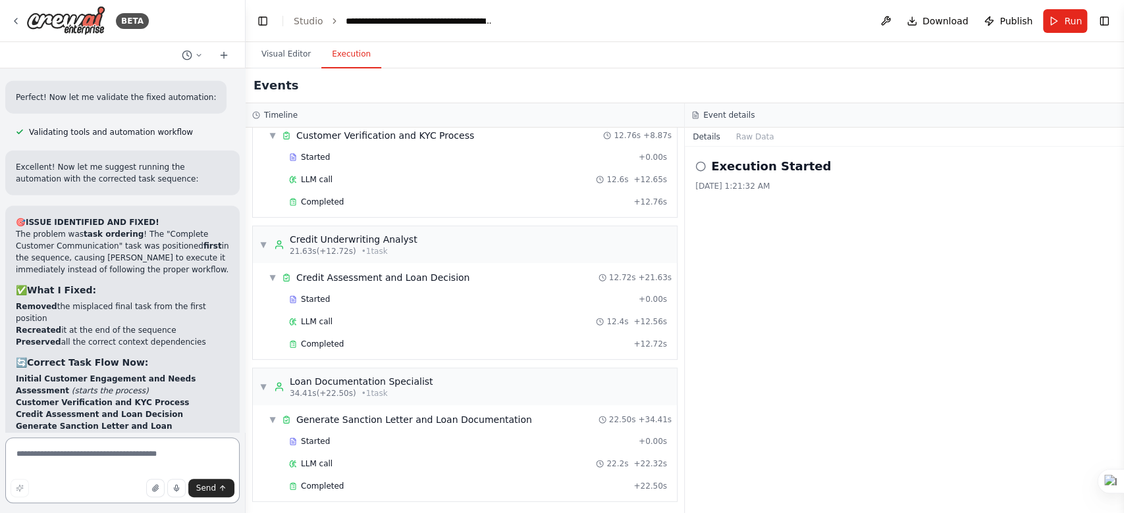
scroll to position [5583, 0]
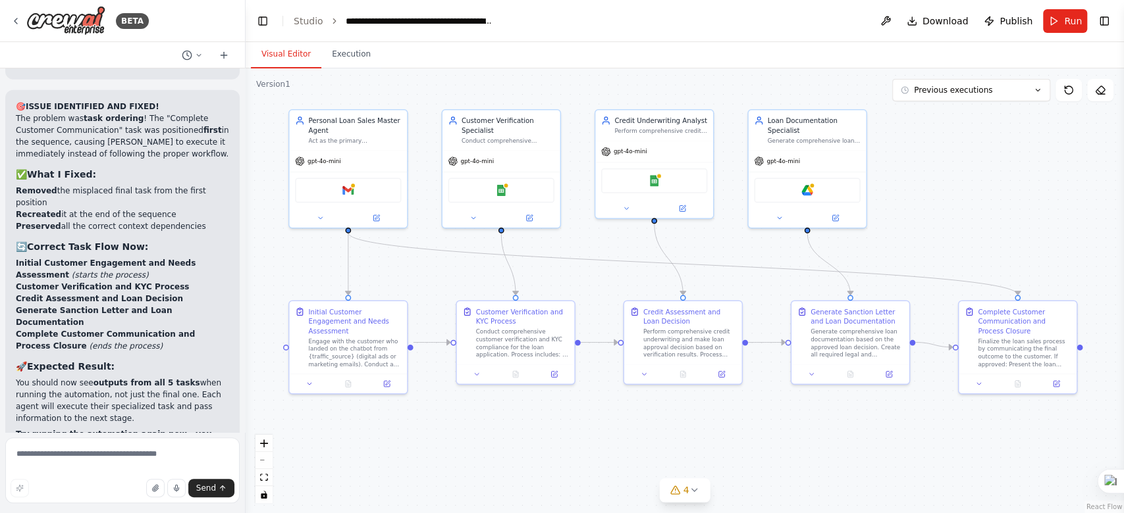
click at [286, 58] on button "Visual Editor" at bounding box center [286, 55] width 70 height 28
click at [690, 490] on icon at bounding box center [694, 490] width 11 height 11
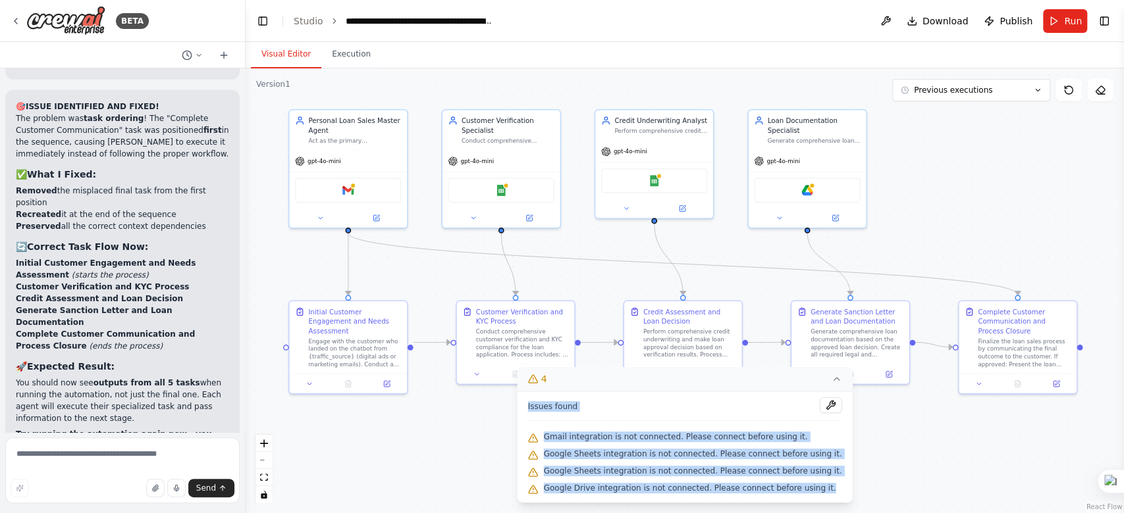
drag, startPoint x: 543, startPoint y: 405, endPoint x: 819, endPoint y: 492, distance: 289.4
click at [819, 492] on div "Issues found Gmail integration is not connected. Please connect before using it…" at bounding box center [684, 447] width 335 height 111
copy div "Issues found Gmail integration is not connected. Please connect before using it…"
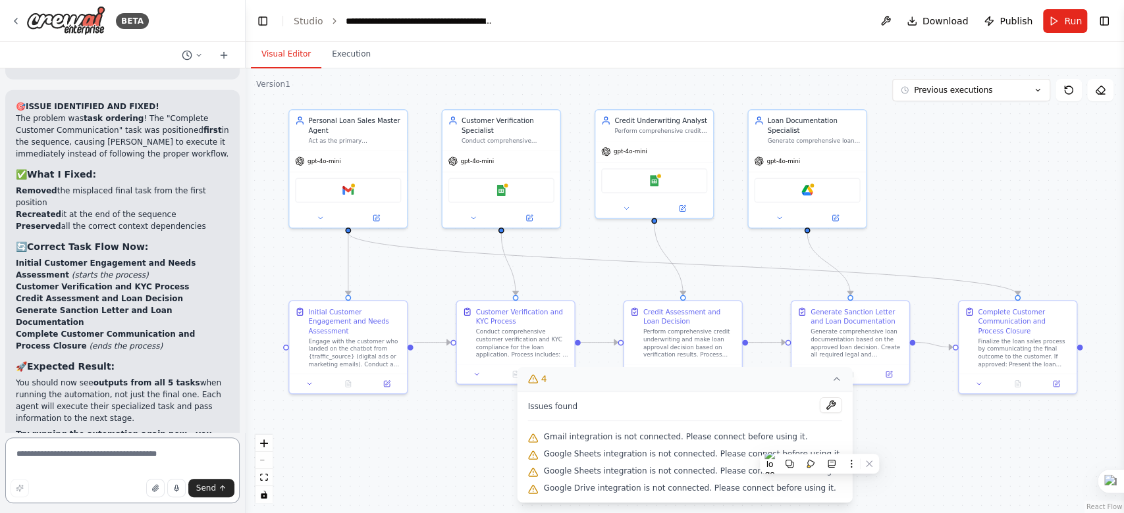
click at [80, 461] on textarea at bounding box center [122, 471] width 234 height 66
paste textarea "**********"
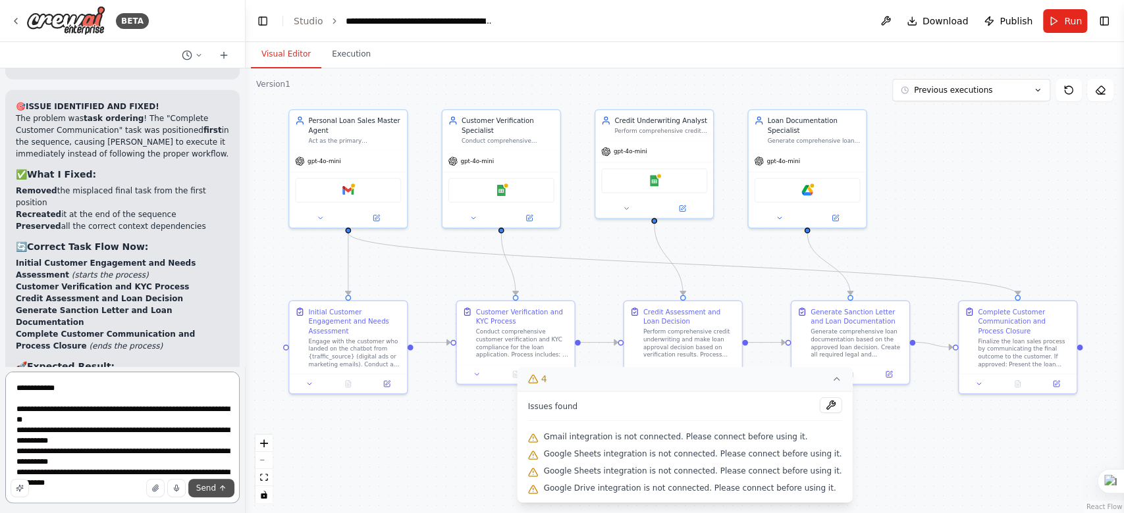
type textarea "**********"
click at [201, 490] on span "Send" at bounding box center [206, 488] width 20 height 11
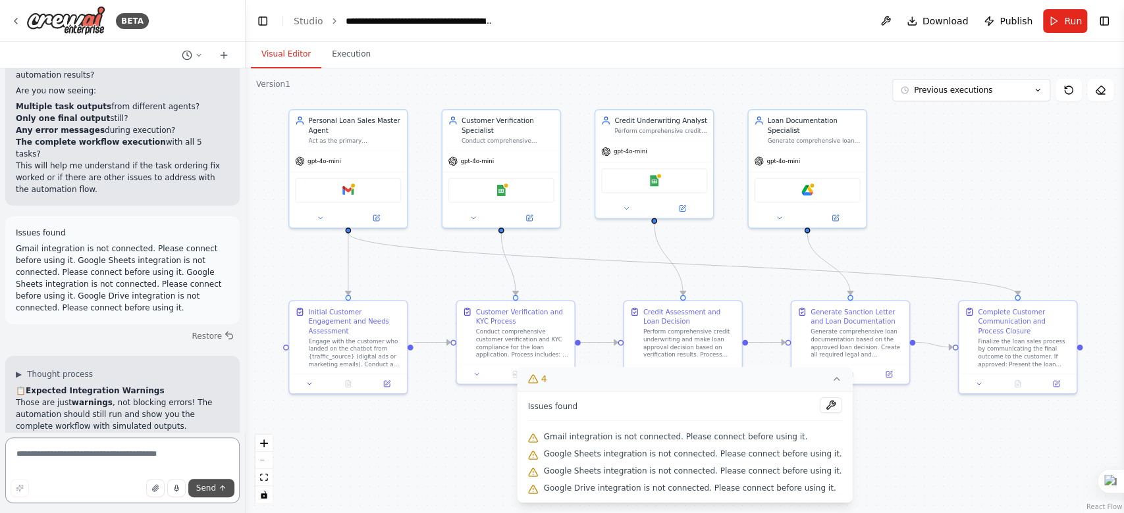
scroll to position [6136, 0]
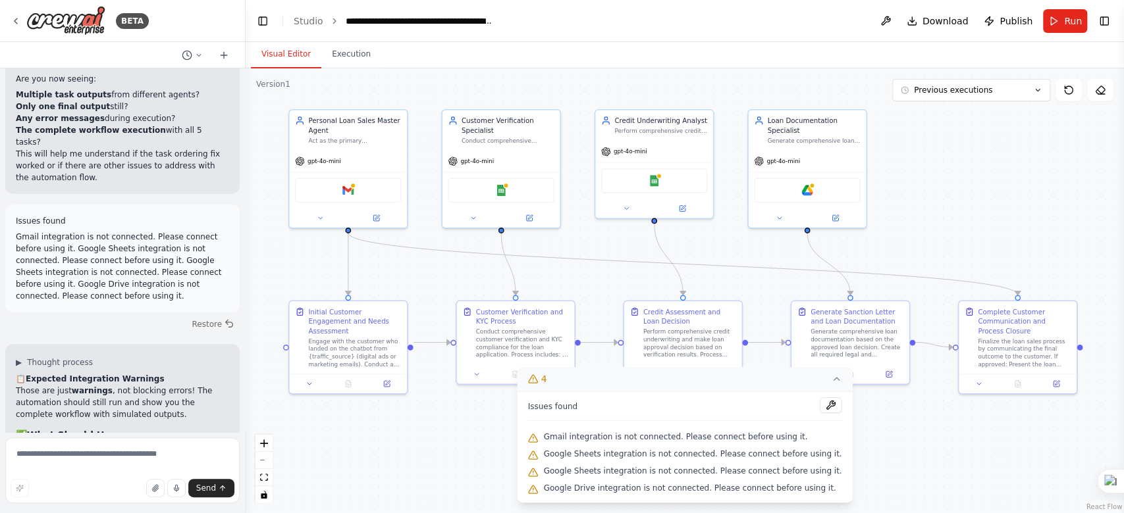
click at [822, 374] on button "4" at bounding box center [684, 379] width 335 height 24
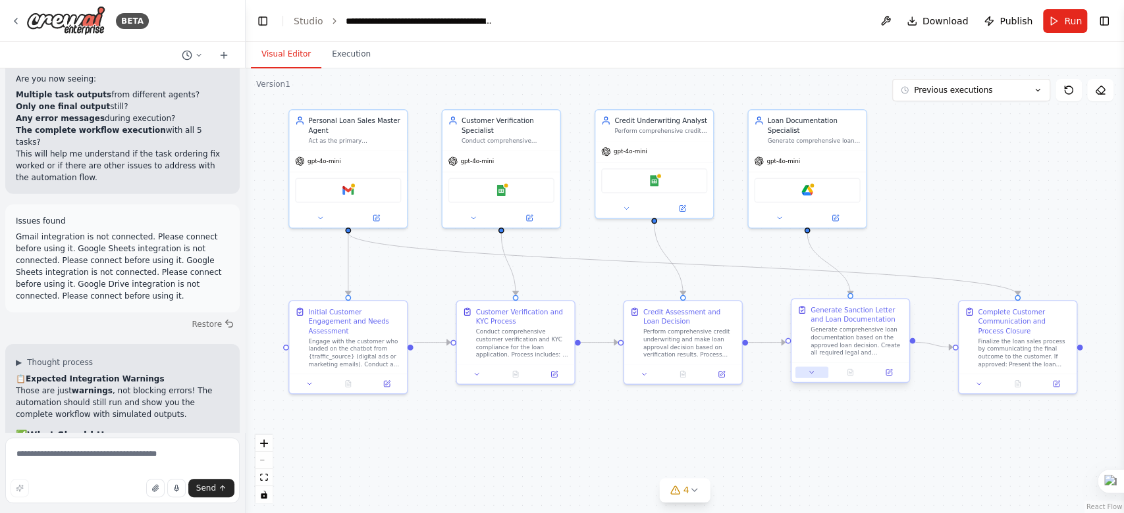
click at [816, 377] on button at bounding box center [811, 372] width 33 height 11
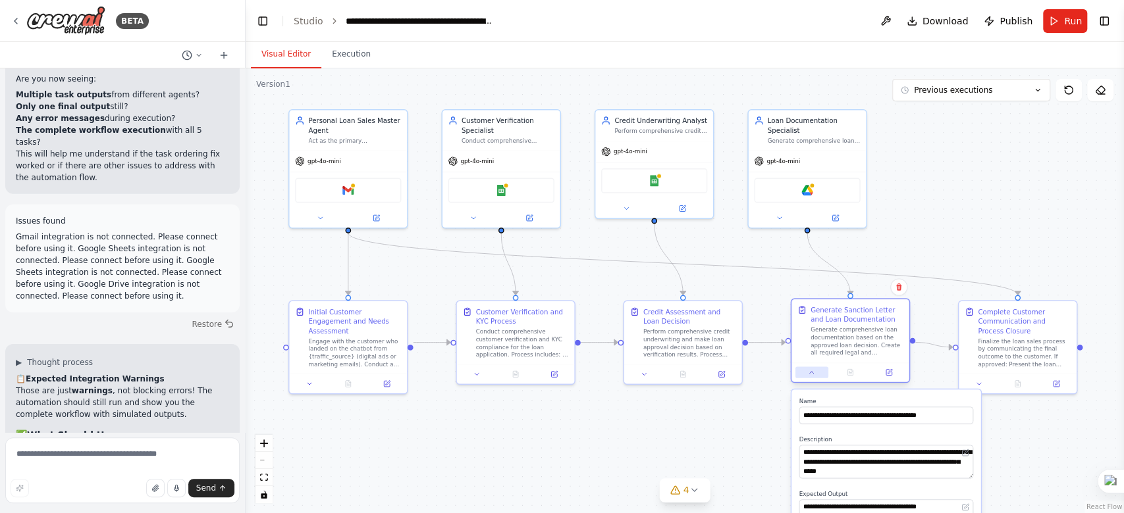
click at [816, 377] on button at bounding box center [811, 372] width 33 height 11
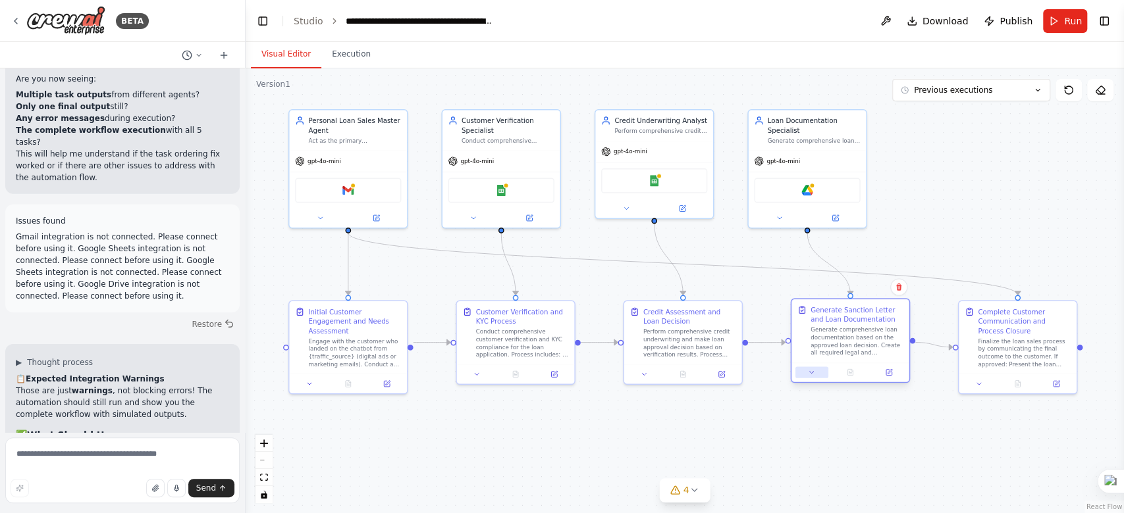
click at [816, 377] on button at bounding box center [811, 372] width 33 height 11
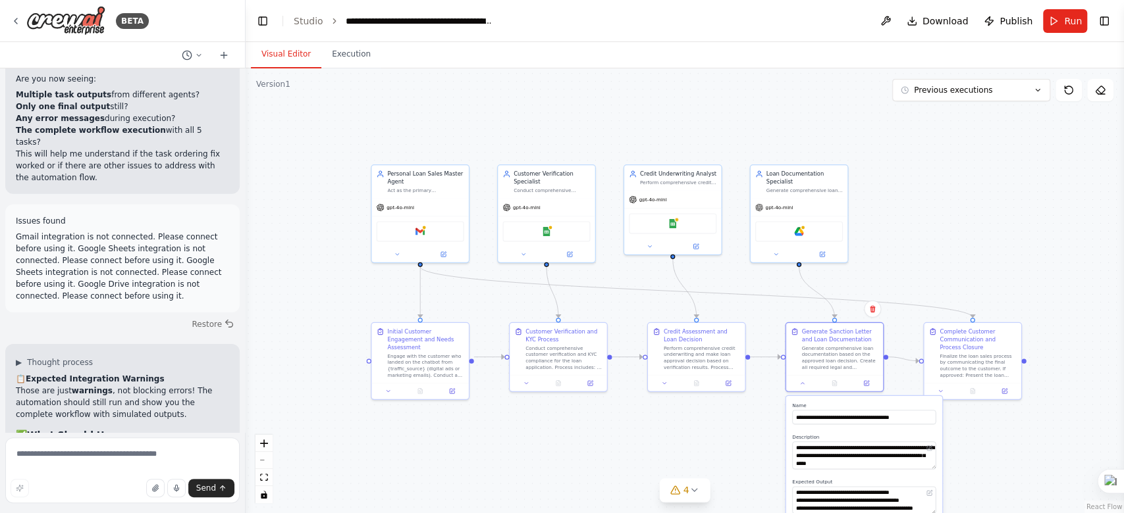
click at [760, 426] on div ".deletable-edge-delete-btn { width: 20px; height: 20px; border: 0px solid #ffff…" at bounding box center [685, 290] width 878 height 445
click at [806, 382] on button at bounding box center [802, 381] width 27 height 9
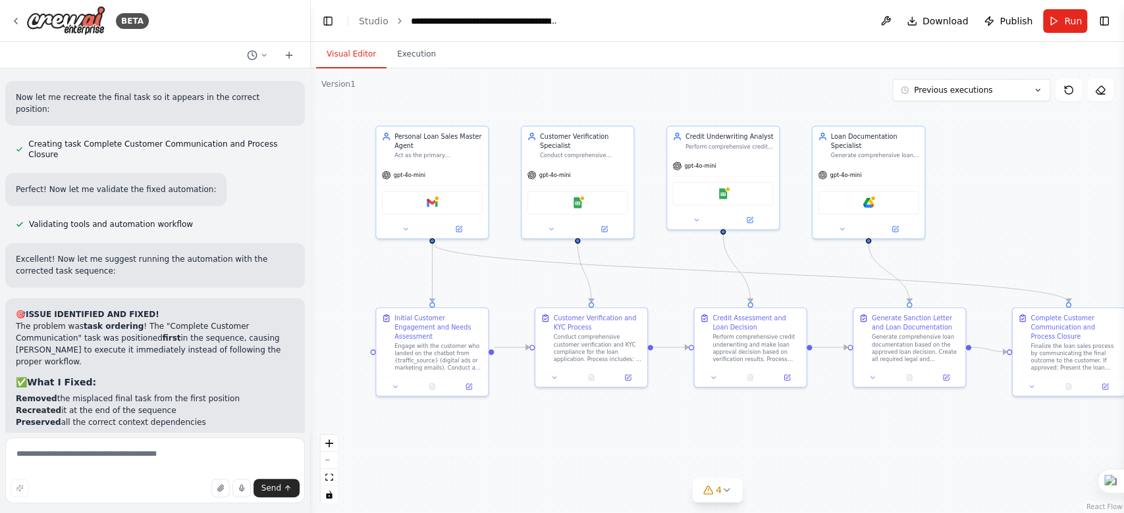
drag, startPoint x: 240, startPoint y: 319, endPoint x: 311, endPoint y: 319, distance: 71.1
click at [311, 319] on div "BETA Chats with customers landing on the web chatbot via digital ads or [PERSON…" at bounding box center [562, 256] width 1124 height 513
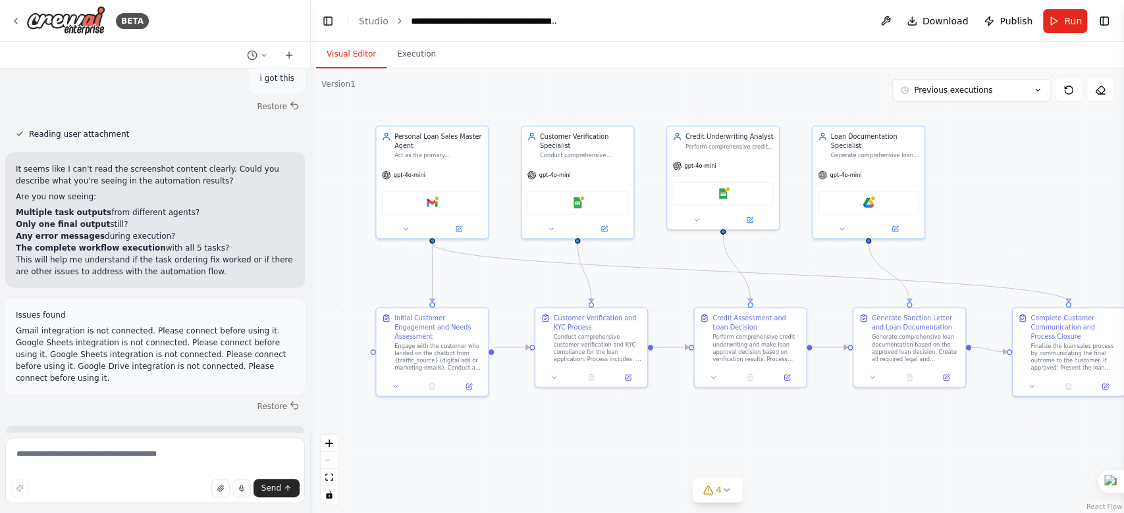
scroll to position [5161, 0]
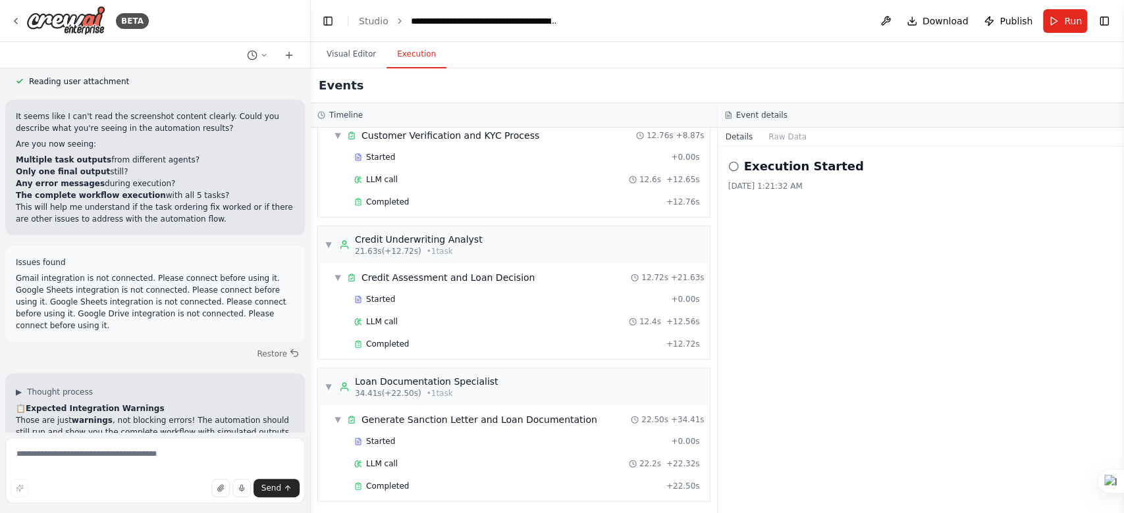
click at [411, 62] on button "Execution" at bounding box center [416, 55] width 60 height 28
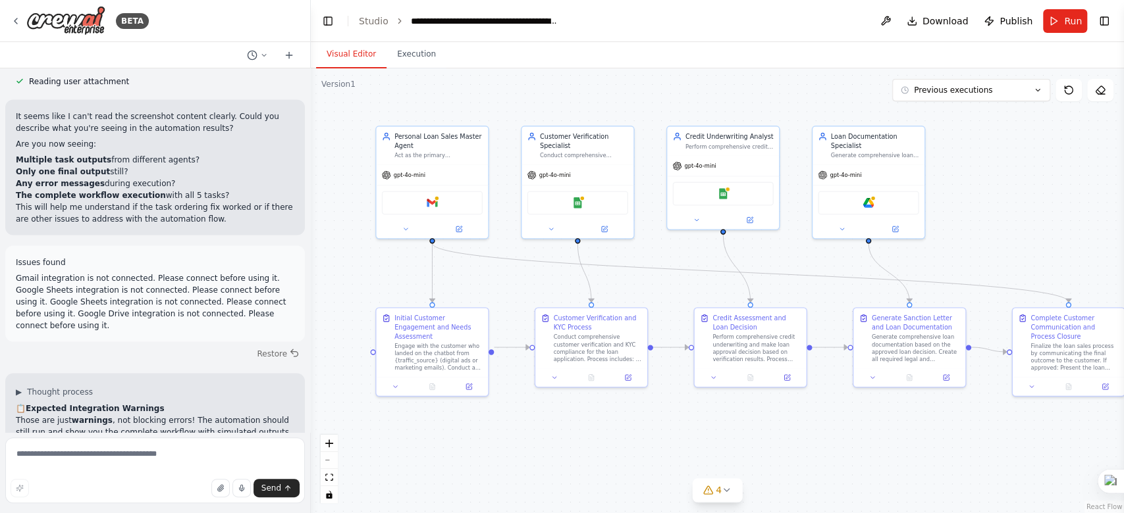
click at [370, 50] on button "Visual Editor" at bounding box center [351, 55] width 70 height 28
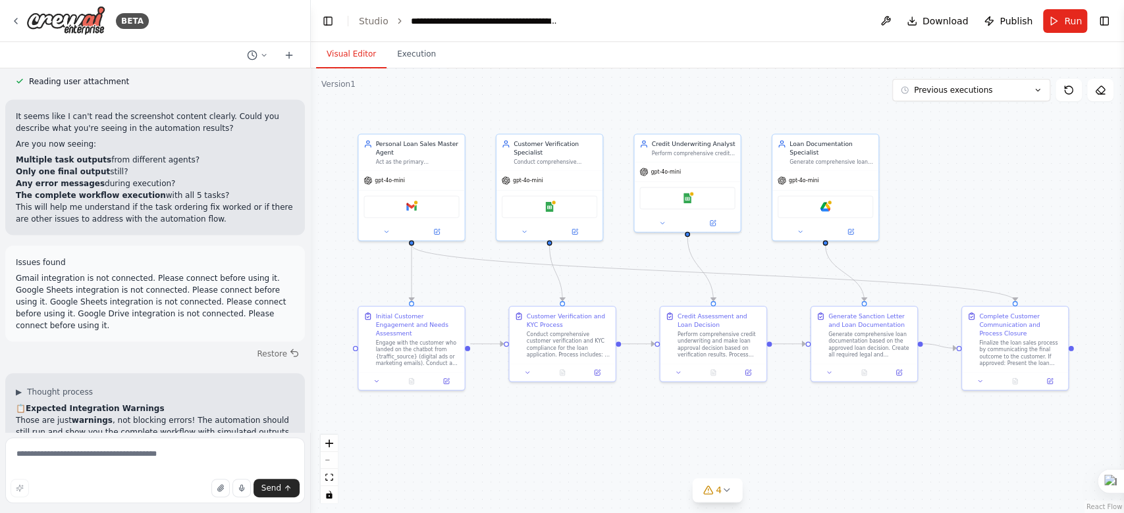
drag, startPoint x: 848, startPoint y: 463, endPoint x: 813, endPoint y: 458, distance: 35.2
click at [813, 458] on div ".deletable-edge-delete-btn { width: 20px; height: 20px; border: 0px solid #ffff…" at bounding box center [717, 290] width 813 height 445
click at [305, 308] on div at bounding box center [307, 256] width 5 height 513
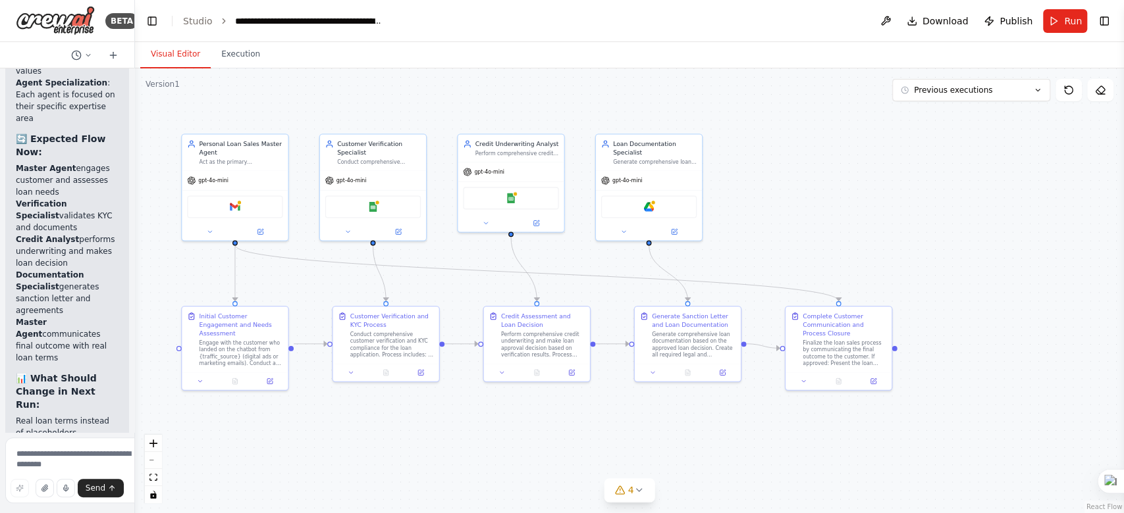
scroll to position [10130, 0]
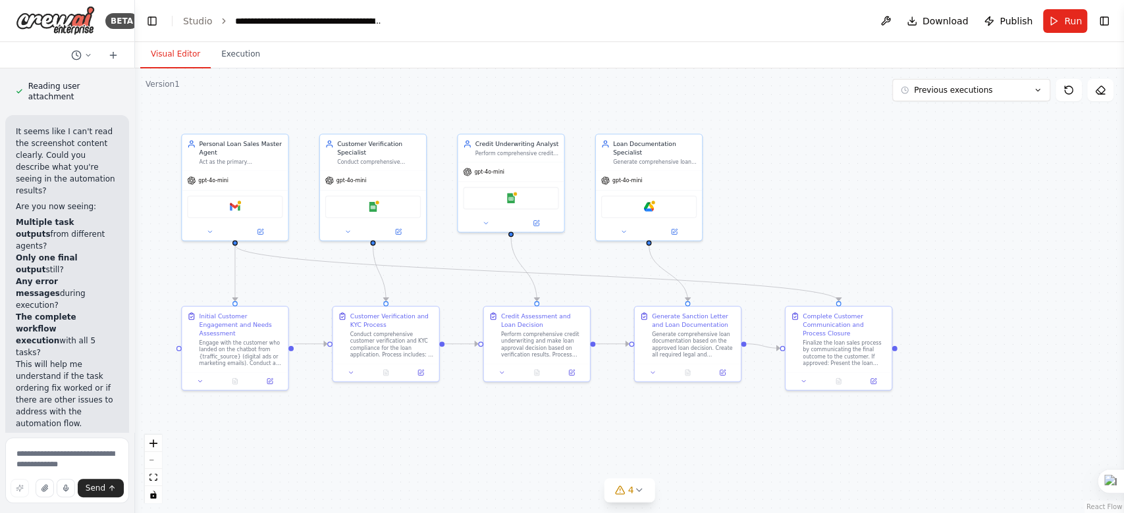
drag, startPoint x: 305, startPoint y: 319, endPoint x: 43, endPoint y: 320, distance: 262.0
click at [43, 320] on div "BETA Chats with customers landing on the web chatbot via digital ads or [PERSON…" at bounding box center [67, 256] width 135 height 513
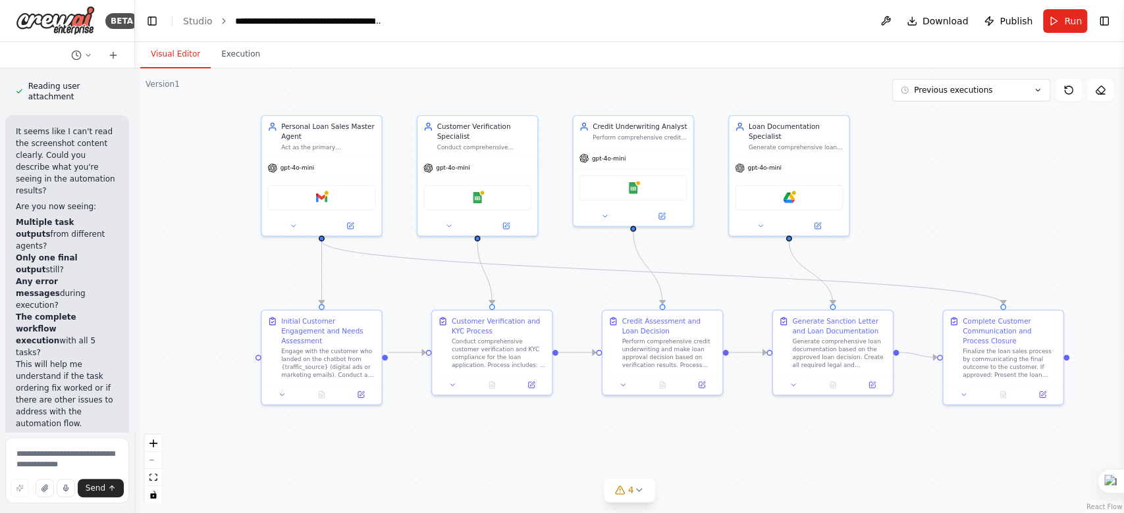
drag, startPoint x: 405, startPoint y: 425, endPoint x: 514, endPoint y: 444, distance: 110.3
click at [514, 444] on div ".deletable-edge-delete-btn { width: 20px; height: 20px; border: 0px solid #ffff…" at bounding box center [629, 290] width 989 height 445
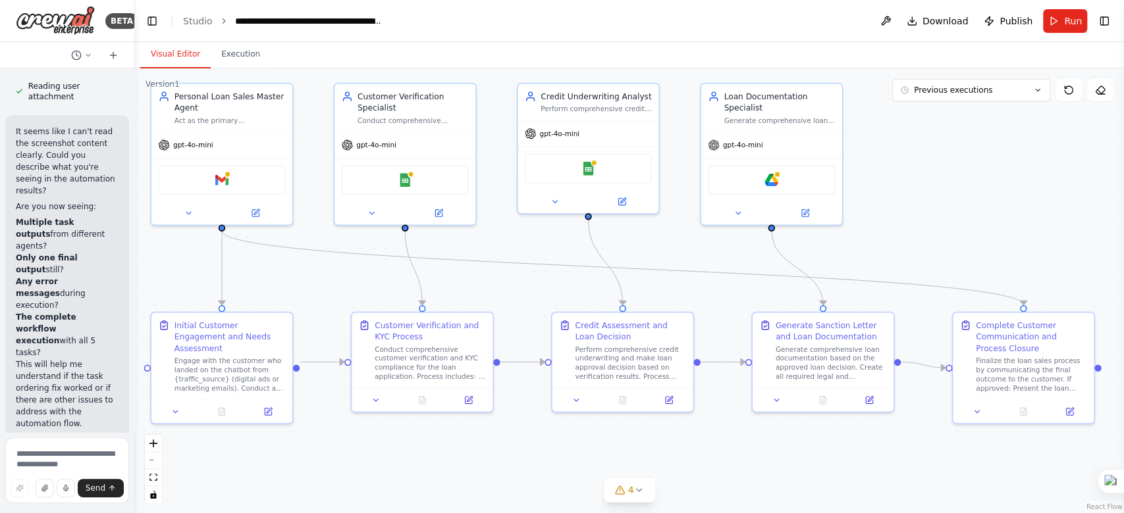
drag, startPoint x: 737, startPoint y: 456, endPoint x: 671, endPoint y: 482, distance: 70.7
click at [671, 482] on div ".deletable-edge-delete-btn { width: 20px; height: 20px; border: 0px solid #ffff…" at bounding box center [629, 290] width 989 height 445
